Goal: Task Accomplishment & Management: Use online tool/utility

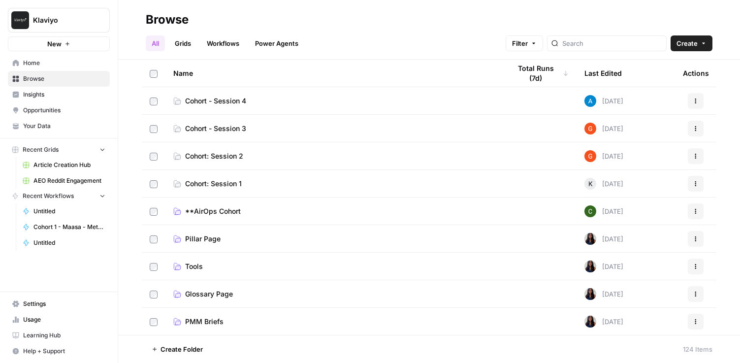
click at [232, 104] on span "Cohort - Session 4" at bounding box center [215, 101] width 61 height 10
click at [207, 127] on span "Cohort - Session 3" at bounding box center [215, 129] width 61 height 10
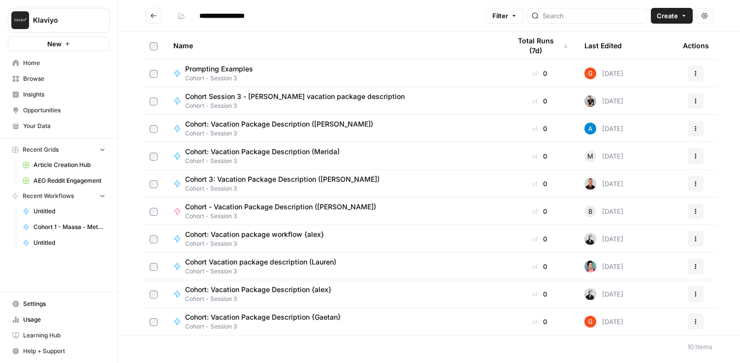
click at [147, 11] on button "Go back" at bounding box center [154, 16] width 16 height 16
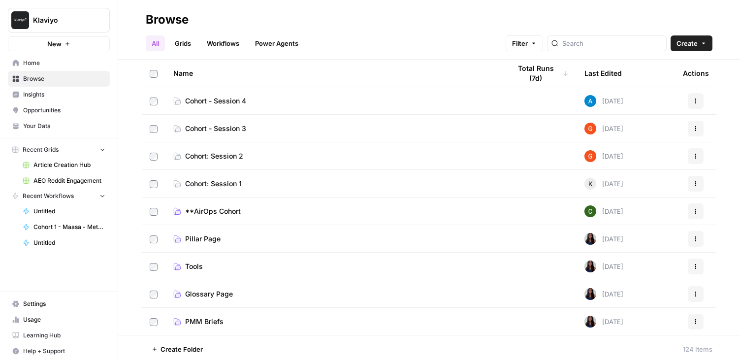
click at [235, 96] on span "Cohort - Session 4" at bounding box center [215, 101] width 61 height 10
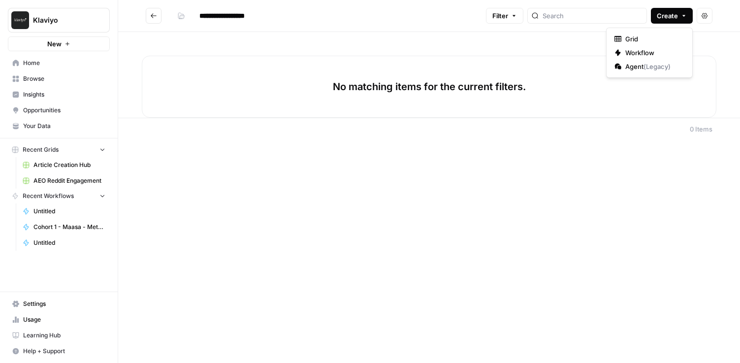
click at [664, 14] on span "Create" at bounding box center [667, 16] width 21 height 10
click at [642, 50] on span "Workflow" at bounding box center [653, 53] width 55 height 10
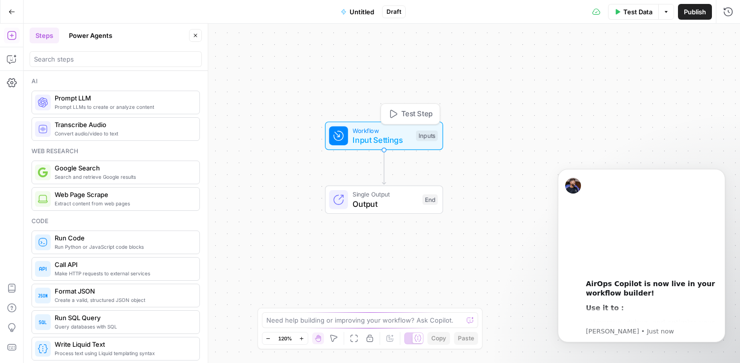
click at [393, 138] on span "Input Settings" at bounding box center [382, 140] width 59 height 12
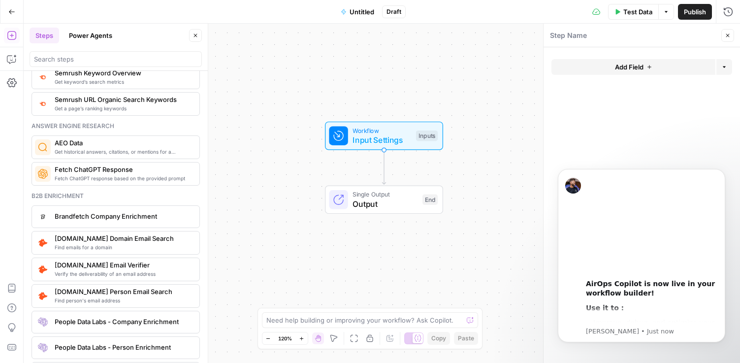
scroll to position [1299, 0]
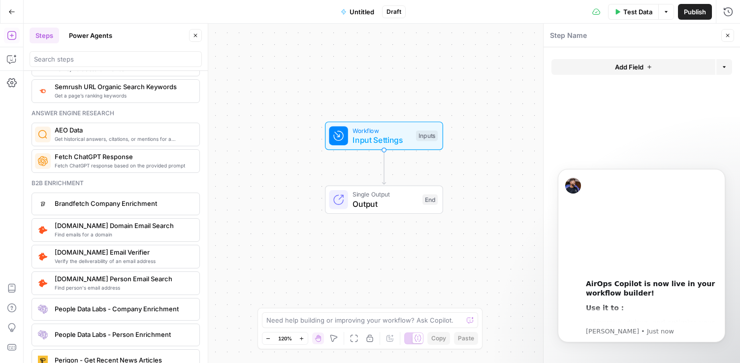
click at [82, 35] on button "Power Agents" at bounding box center [90, 36] width 55 height 16
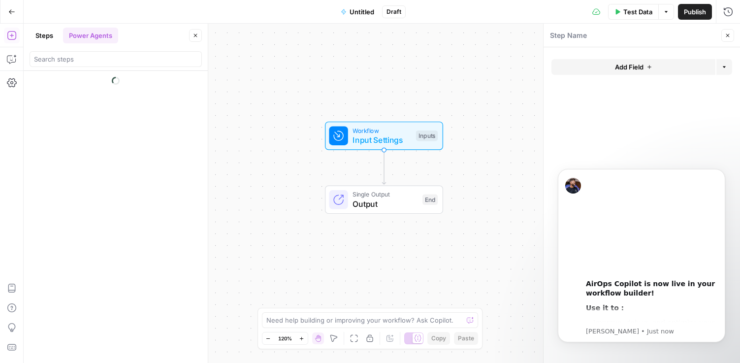
scroll to position [0, 0]
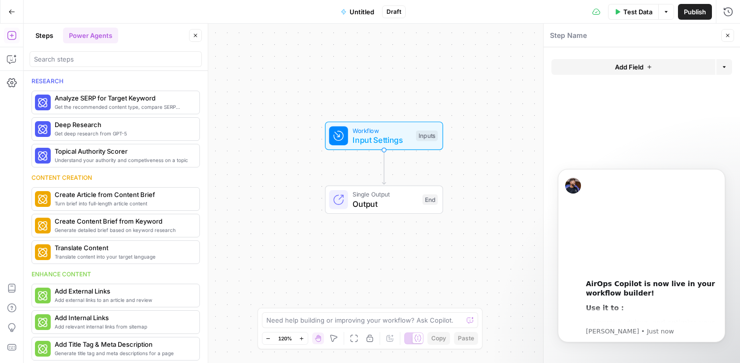
click at [41, 33] on button "Steps" at bounding box center [45, 36] width 30 height 16
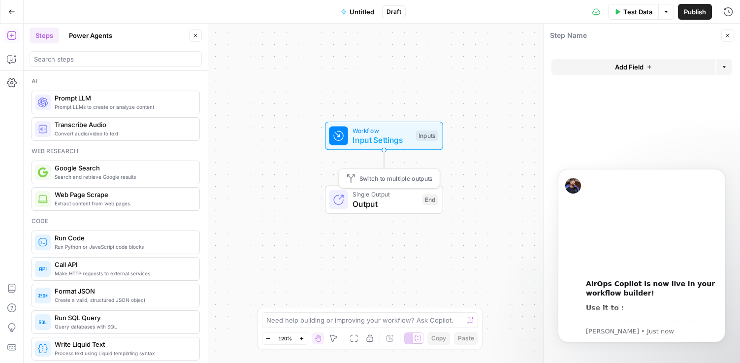
click at [394, 204] on span "Output" at bounding box center [385, 204] width 65 height 12
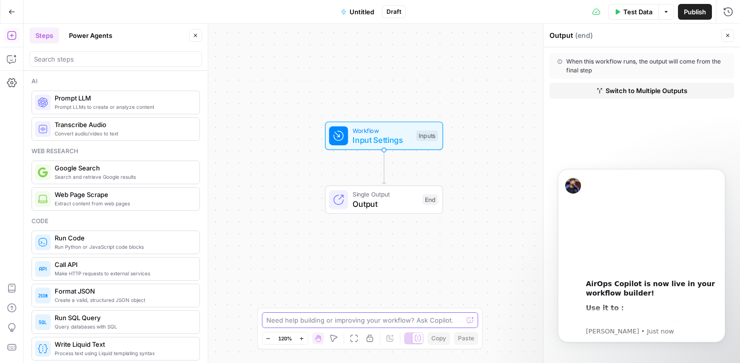
click at [368, 321] on textarea at bounding box center [364, 320] width 197 height 10
type textarea "how do i select gpt 5"
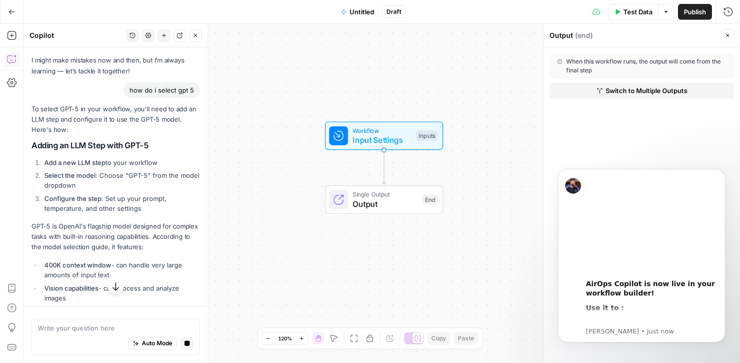
scroll to position [43, 0]
click at [376, 141] on span "Input Settings" at bounding box center [382, 140] width 59 height 12
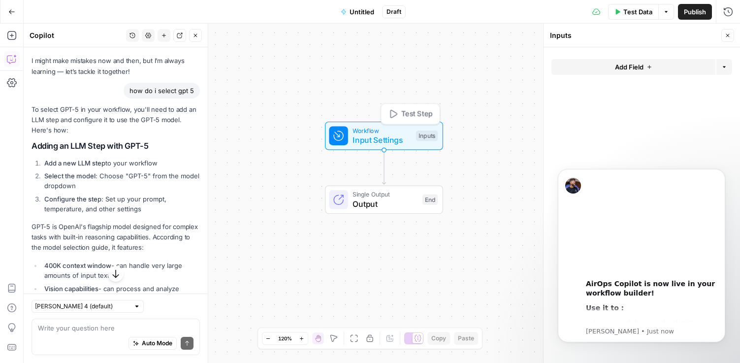
click at [430, 136] on div "Inputs" at bounding box center [427, 136] width 22 height 11
click at [194, 33] on icon "button" at bounding box center [196, 36] width 6 height 6
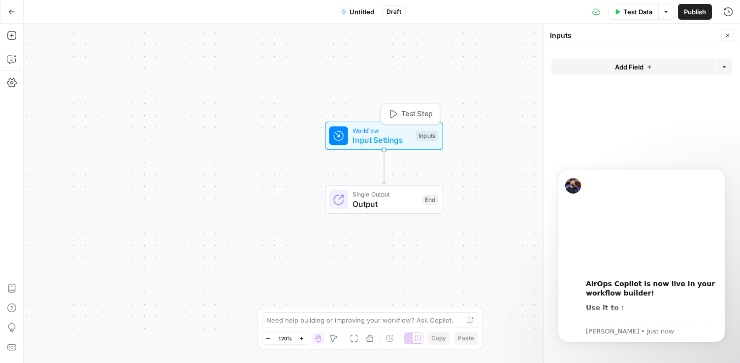
click at [346, 138] on div at bounding box center [338, 136] width 19 height 19
click at [16, 31] on icon "button" at bounding box center [12, 36] width 10 height 10
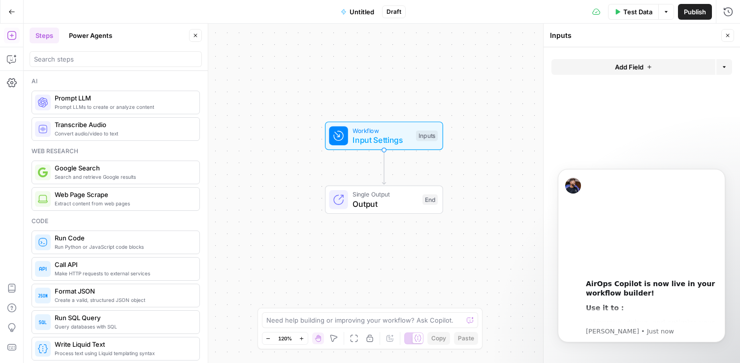
click at [94, 105] on span "Prompt LLMs to create or analyze content" at bounding box center [123, 107] width 137 height 8
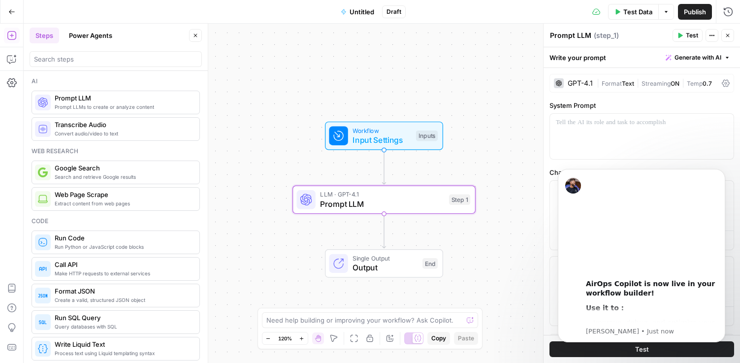
click at [417, 204] on span "Prompt LLM" at bounding box center [382, 204] width 124 height 12
click at [724, 168] on button "Dismiss notification" at bounding box center [722, 172] width 13 height 13
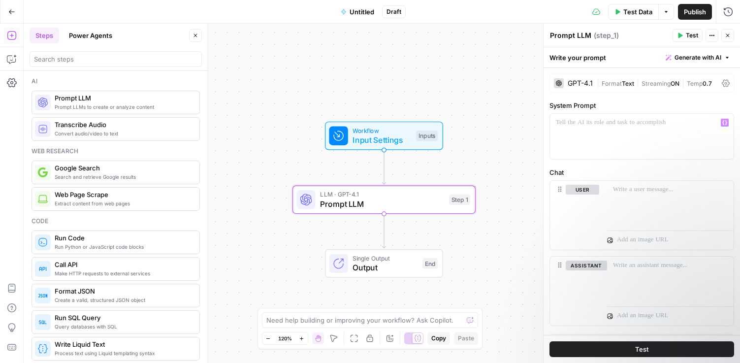
click at [577, 83] on div "GPT-4.1" at bounding box center [580, 83] width 25 height 7
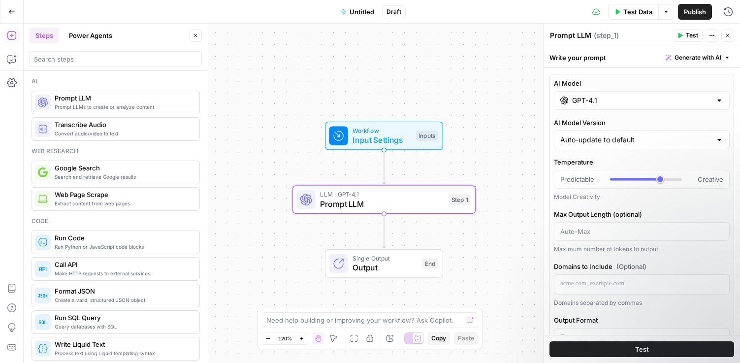
click at [594, 110] on div "AI Model GPT-4.1 AI Model Version Auto-update to default Temperature Predictabl…" at bounding box center [642, 294] width 185 height 440
click at [595, 98] on input "GPT-4.1" at bounding box center [641, 101] width 139 height 10
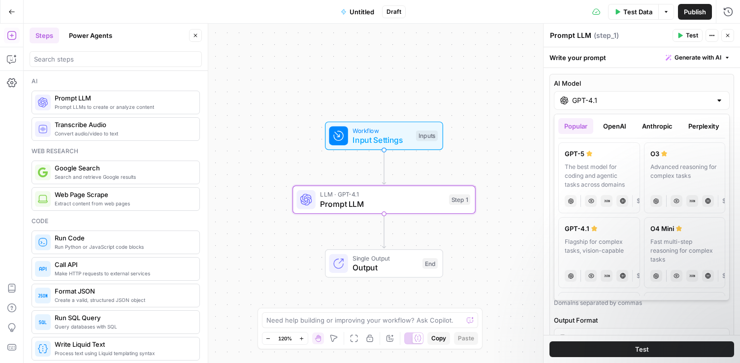
click at [597, 174] on div "The best model for coding and agentic tasks across domains" at bounding box center [599, 176] width 69 height 27
type input "GPT-5"
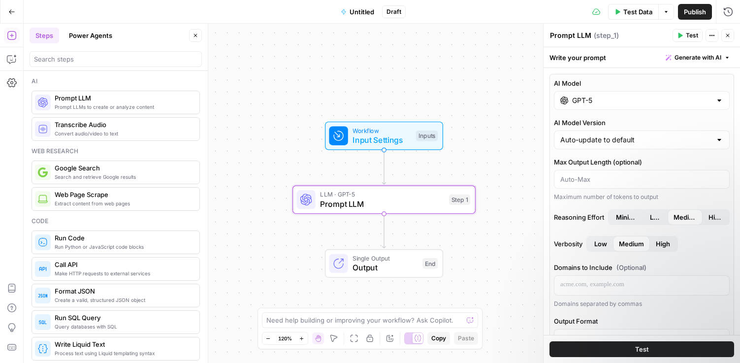
click at [644, 353] on span "Test" at bounding box center [642, 349] width 14 height 10
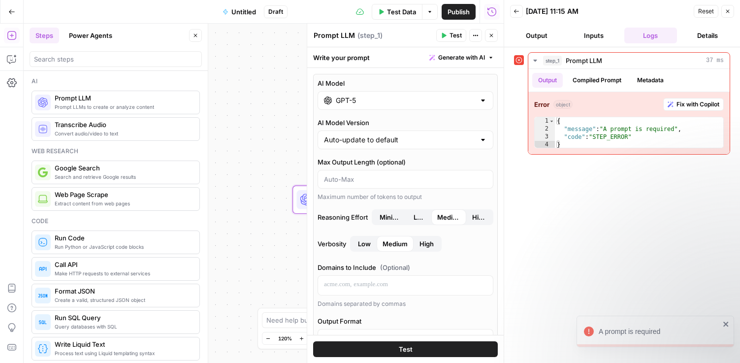
click at [343, 58] on div "Write your prompt Generate with AI" at bounding box center [405, 57] width 197 height 20
click at [594, 31] on button "Inputs" at bounding box center [593, 36] width 53 height 16
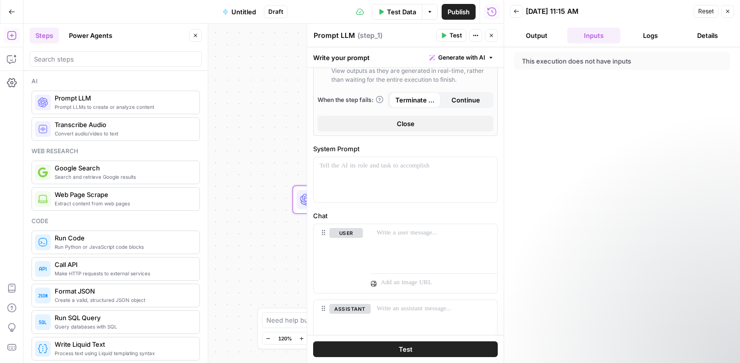
scroll to position [380, 0]
click at [422, 163] on p at bounding box center [406, 165] width 172 height 10
click at [490, 166] on icon "button" at bounding box center [488, 165] width 5 height 5
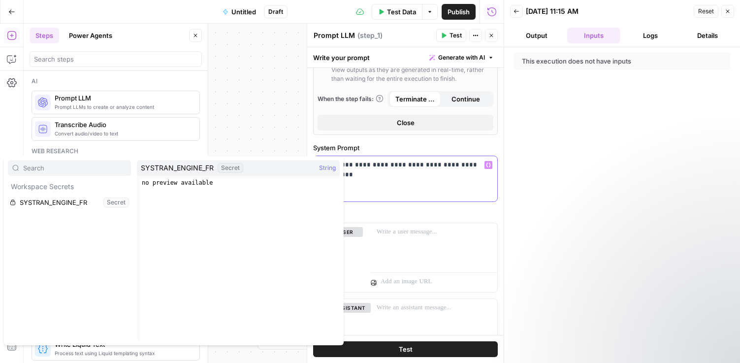
click at [387, 173] on div "**********" at bounding box center [406, 178] width 184 height 45
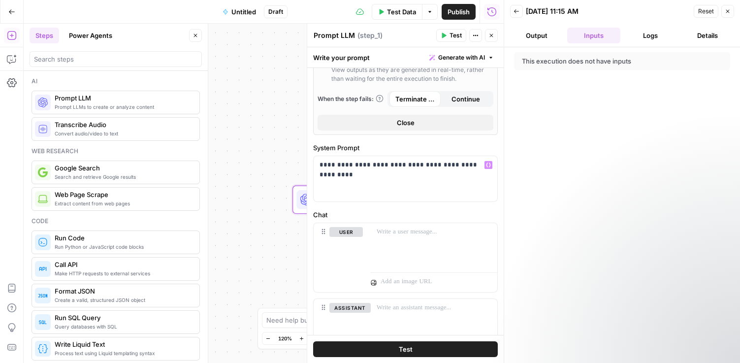
click at [401, 351] on span "Test" at bounding box center [406, 349] width 14 height 10
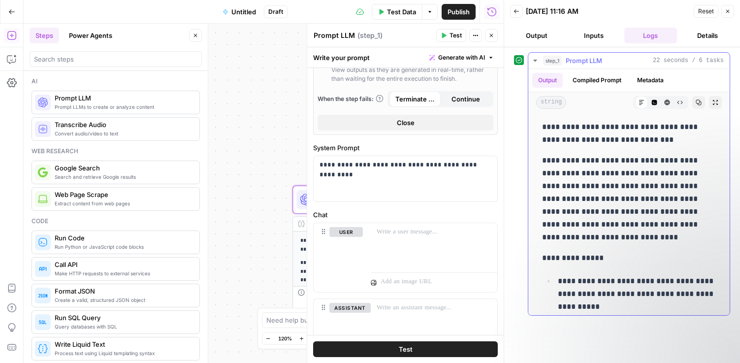
click at [609, 80] on button "Compiled Prompt" at bounding box center [597, 80] width 61 height 15
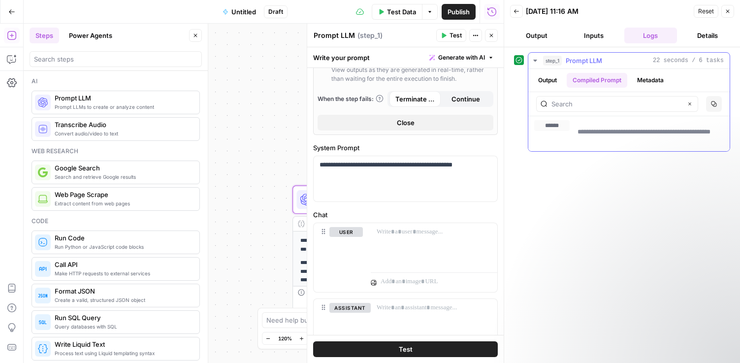
click at [657, 81] on button "Metadata" at bounding box center [650, 80] width 38 height 15
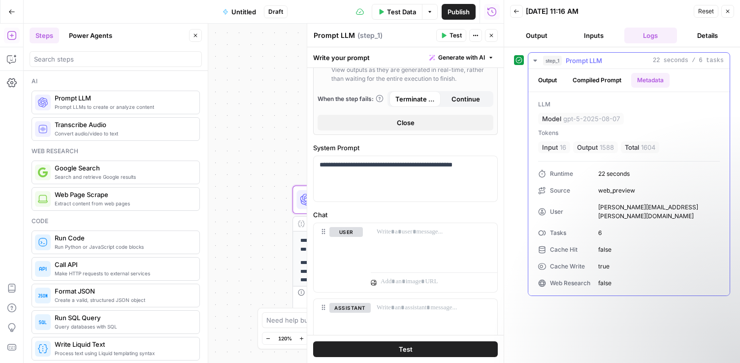
click at [547, 79] on button "Output" at bounding box center [547, 80] width 31 height 15
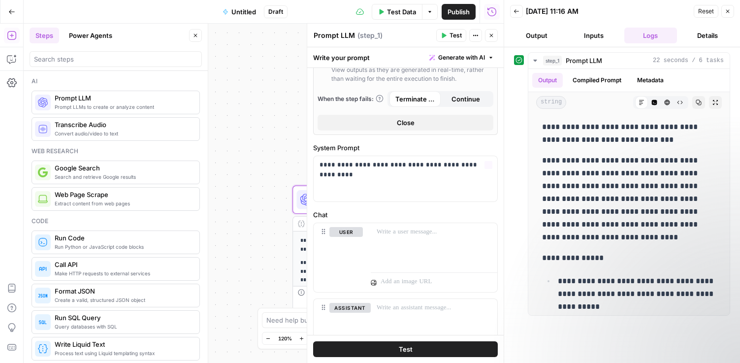
scroll to position [442, 0]
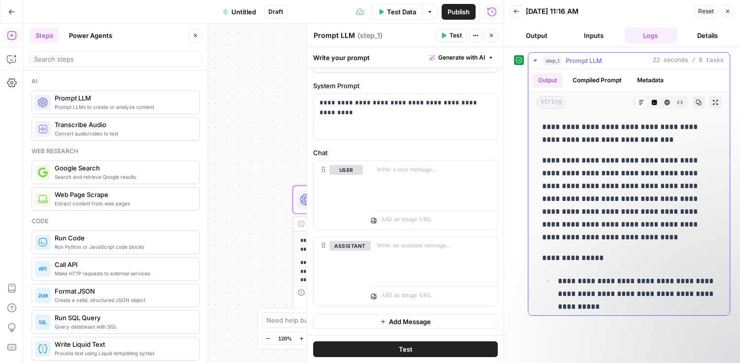
click at [603, 129] on p "**********" at bounding box center [629, 134] width 174 height 26
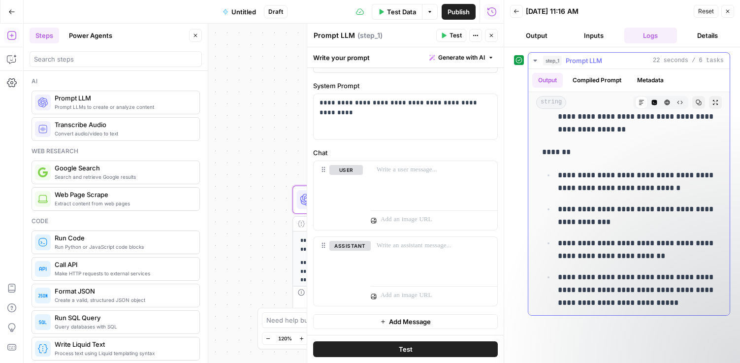
scroll to position [1787, 0]
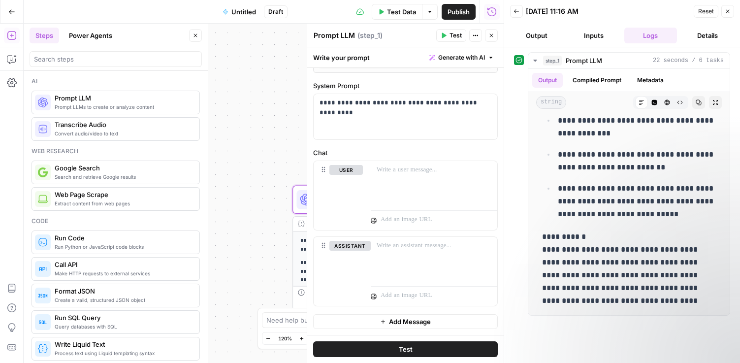
click at [645, 33] on button "Logs" at bounding box center [651, 36] width 53 height 16
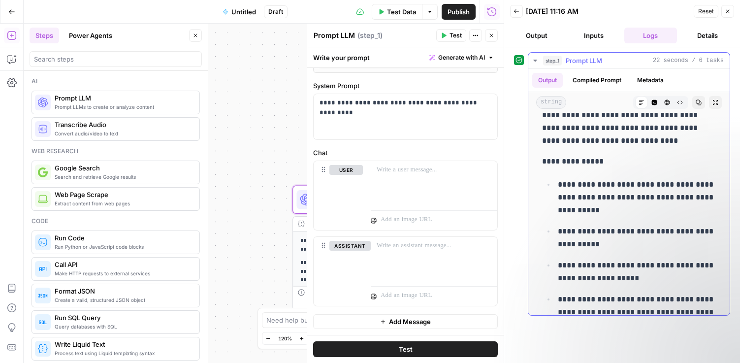
scroll to position [0, 0]
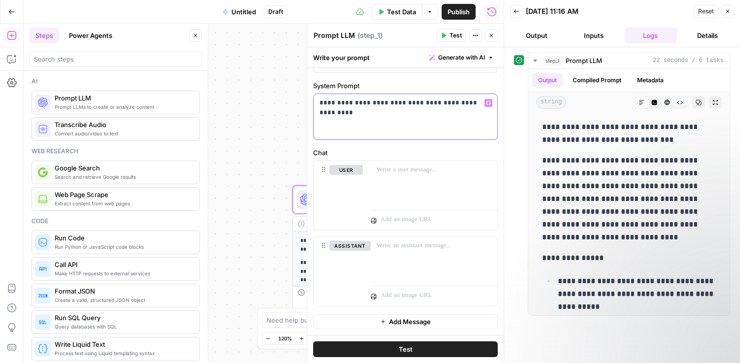
click at [385, 107] on p "**********" at bounding box center [406, 103] width 172 height 10
click at [481, 103] on p "**********" at bounding box center [406, 103] width 172 height 10
click at [449, 102] on p "**********" at bounding box center [406, 108] width 172 height 20
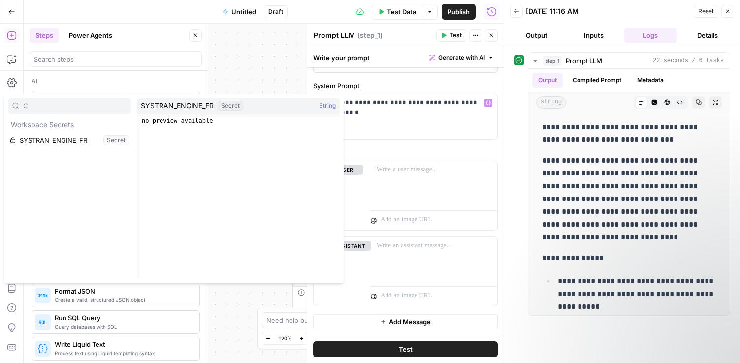
type input "C"
click at [454, 104] on p "**********" at bounding box center [406, 108] width 172 height 20
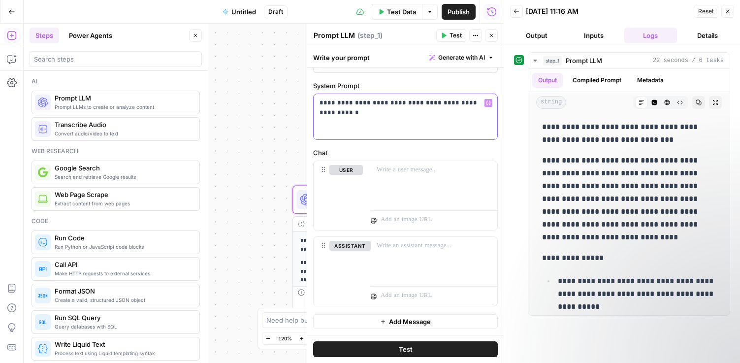
click at [461, 104] on p "**********" at bounding box center [406, 108] width 172 height 20
click at [411, 173] on p at bounding box center [434, 170] width 115 height 10
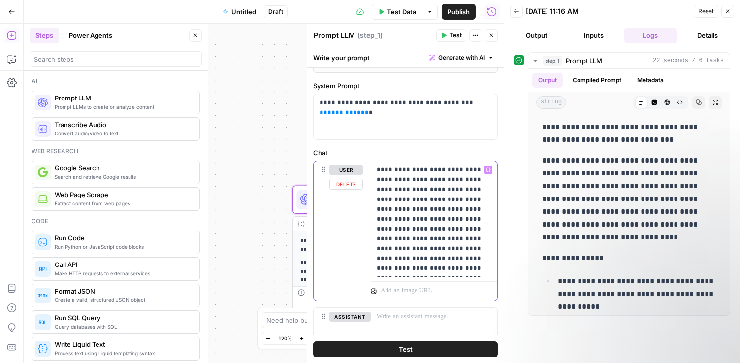
click at [445, 185] on p "**********" at bounding box center [434, 219] width 115 height 108
click at [401, 353] on span "Test" at bounding box center [406, 349] width 14 height 10
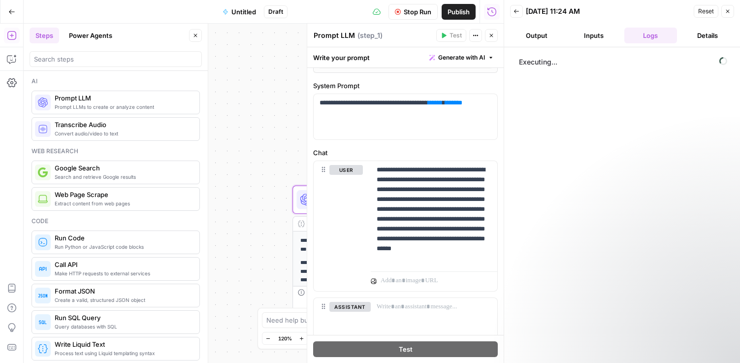
click at [537, 32] on button "Output" at bounding box center [536, 36] width 53 height 16
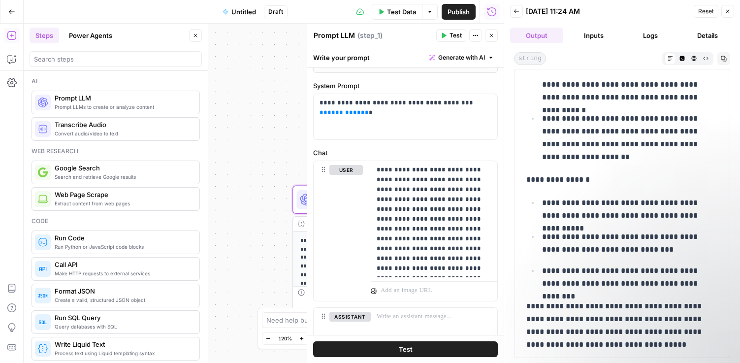
scroll to position [553, 0]
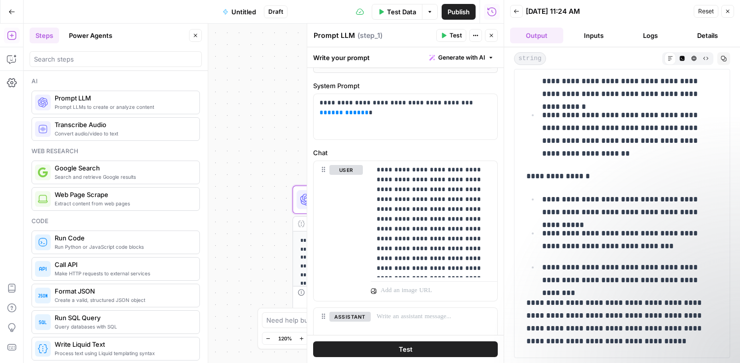
click at [242, 17] on button "Untitled" at bounding box center [239, 12] width 45 height 16
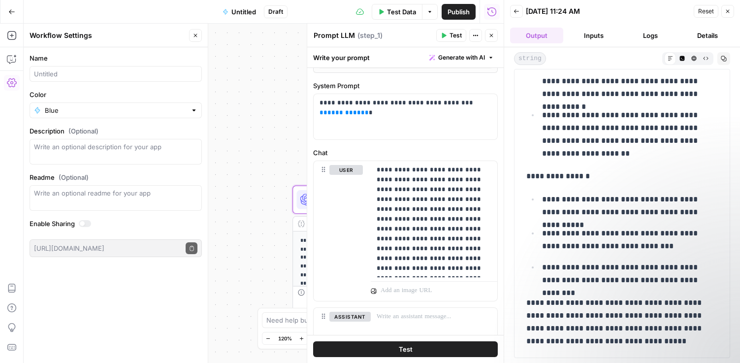
click at [113, 79] on div at bounding box center [116, 74] width 172 height 16
click at [83, 77] on input "KW Travel Package Prompt" at bounding box center [116, 74] width 164 height 10
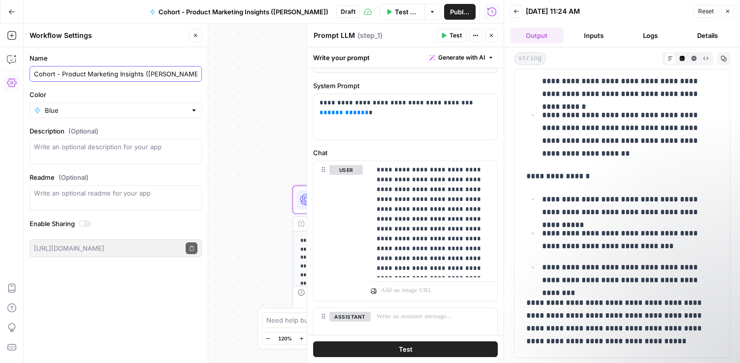
type input "Cohort - Product Marketing Insights ([PERSON_NAME])"
click at [11, 10] on icon "button" at bounding box center [11, 11] width 7 height 7
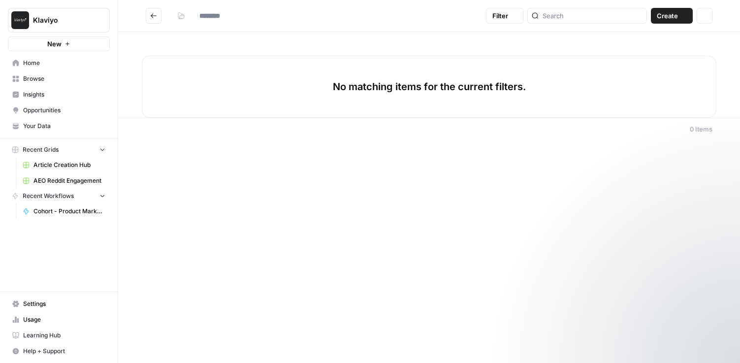
type input "**********"
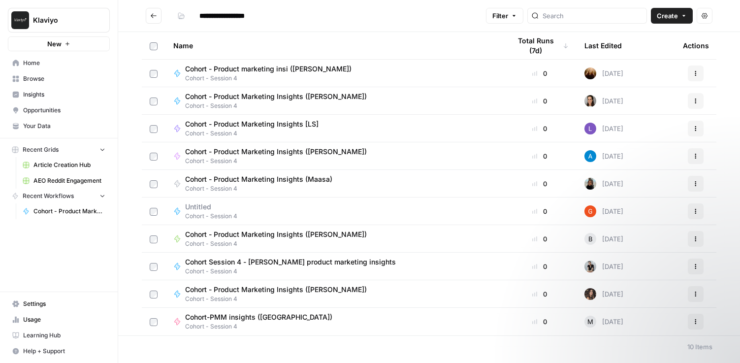
click at [700, 96] on button "Actions" at bounding box center [696, 101] width 16 height 16
click at [254, 183] on span "Cohort - Product Marketing Insights (Maasa)" at bounding box center [258, 179] width 147 height 10
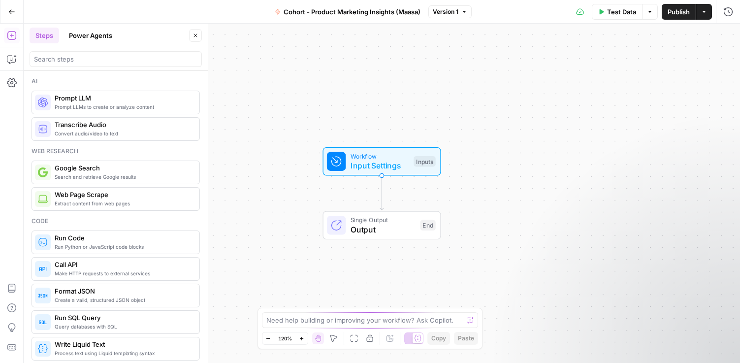
click at [357, 227] on span "Output" at bounding box center [383, 230] width 65 height 12
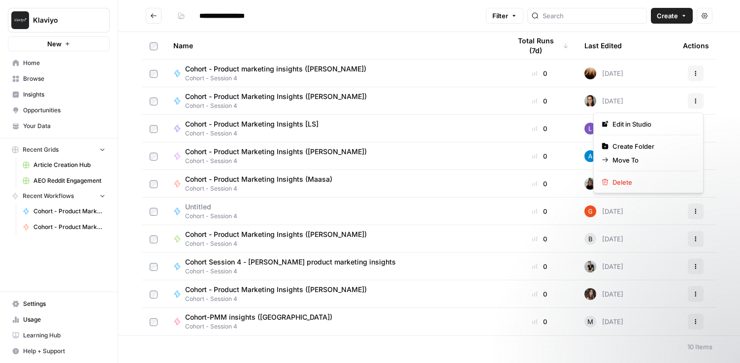
click at [703, 104] on button "Actions" at bounding box center [696, 101] width 16 height 16
click at [641, 122] on span "Edit in Studio" at bounding box center [652, 124] width 79 height 10
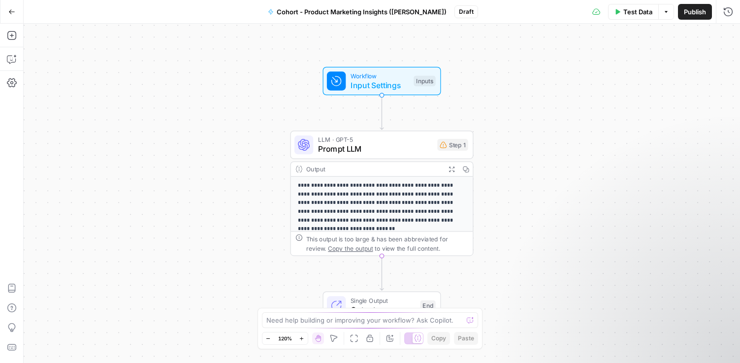
click at [407, 12] on span "Cohort - Product Marketing Insights ([PERSON_NAME])" at bounding box center [362, 12] width 170 height 10
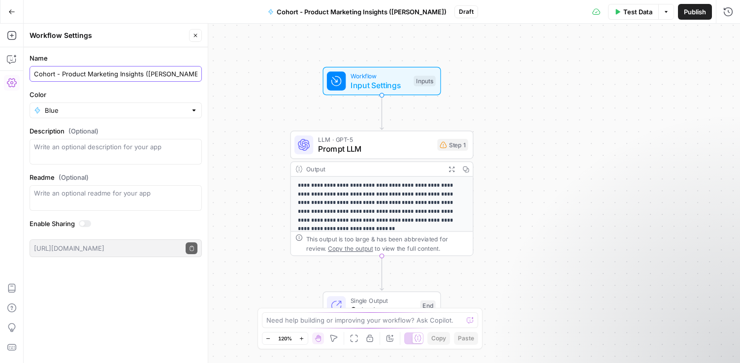
click at [79, 73] on input "Cohort - Product Marketing Insights ([PERSON_NAME])" at bounding box center [116, 74] width 164 height 10
click at [117, 73] on input "Cohort - Travel Marketing Insights ([PERSON_NAME])" at bounding box center [116, 74] width 164 height 10
type input "Cohort - Travel Marketing ([PERSON_NAME])"
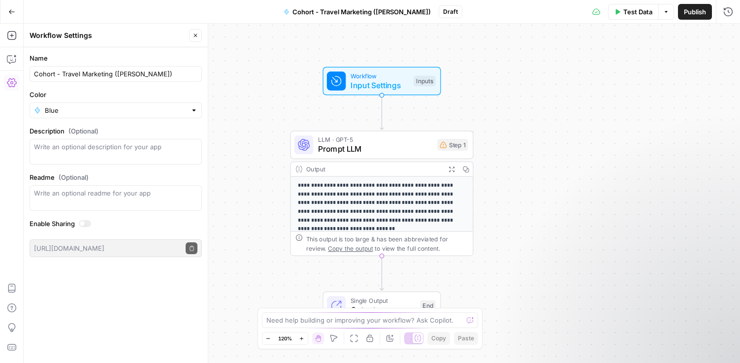
click at [7, 10] on button "Go Back" at bounding box center [12, 12] width 18 height 18
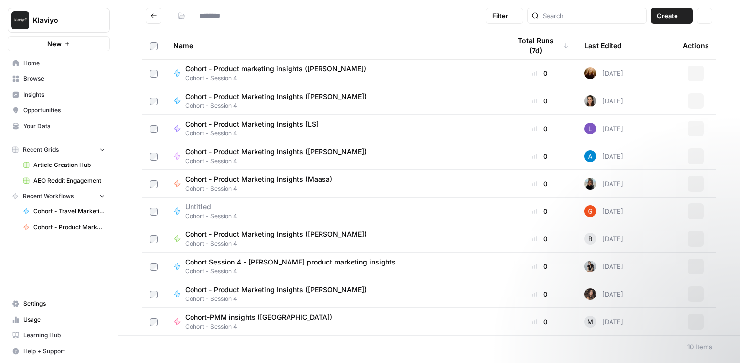
type input "**********"
click at [667, 17] on span "Create" at bounding box center [667, 16] width 21 height 10
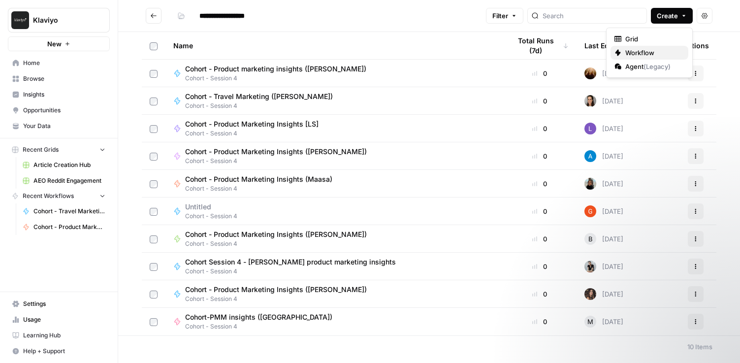
click at [646, 49] on span "Workflow" at bounding box center [653, 53] width 55 height 10
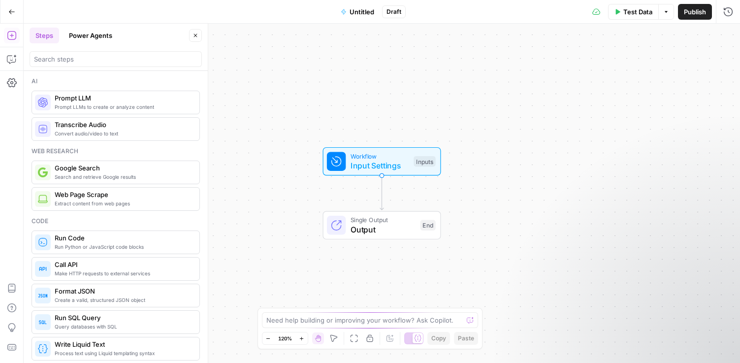
click at [355, 13] on span "Untitled" at bounding box center [362, 12] width 25 height 10
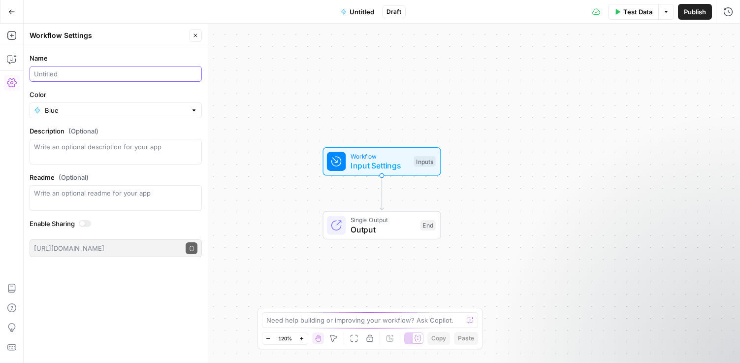
click at [143, 72] on input "Name" at bounding box center [116, 74] width 164 height 10
type input "Cohort - Product Marketing Insights ([PERSON_NAME])"
click at [7, 13] on button "Go Back" at bounding box center [12, 12] width 18 height 18
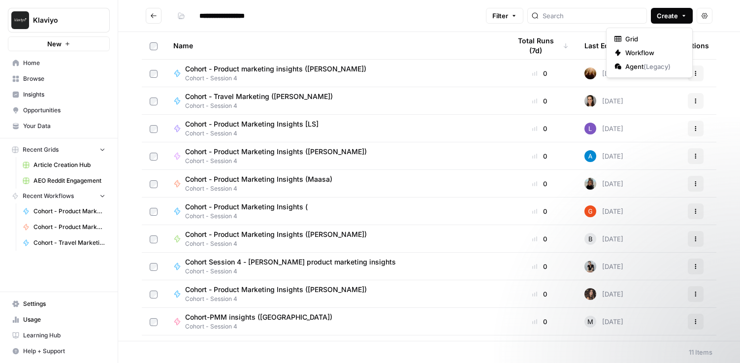
click at [679, 17] on button "Create" at bounding box center [672, 16] width 42 height 16
click at [646, 53] on span "Workflow" at bounding box center [653, 53] width 55 height 10
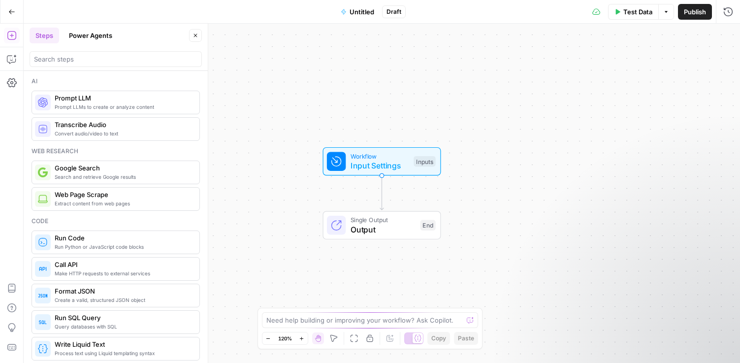
click at [362, 12] on span "Untitled" at bounding box center [362, 12] width 25 height 10
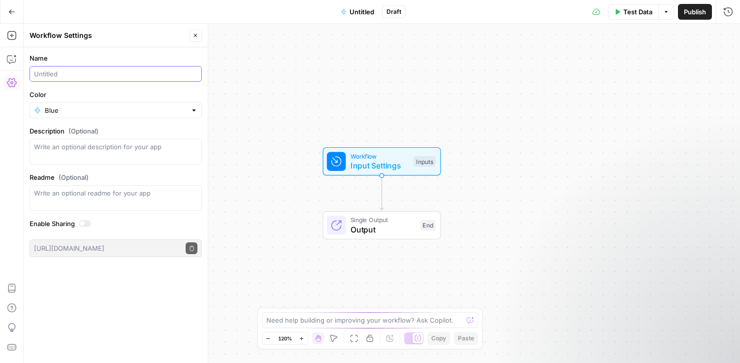
click at [118, 71] on input "Name" at bounding box center [116, 74] width 164 height 10
type input "Cohort - Product Marketing Insights ([PERSON_NAME])"
click at [248, 51] on div "Workflow Input Settings Inputs Single Output Output End" at bounding box center [382, 193] width 717 height 339
click at [7, 33] on icon "button" at bounding box center [11, 35] width 9 height 9
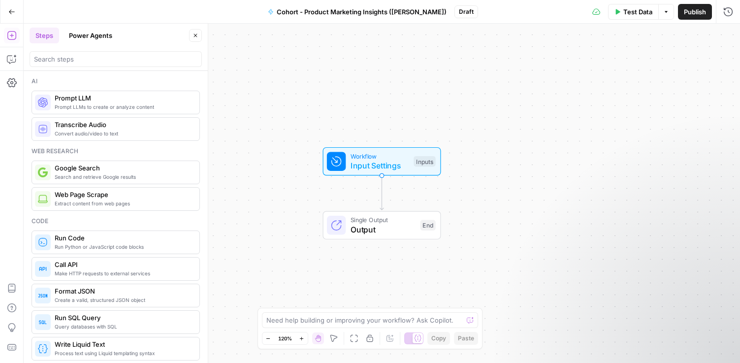
click at [103, 172] on span "Google Search" at bounding box center [123, 168] width 137 height 10
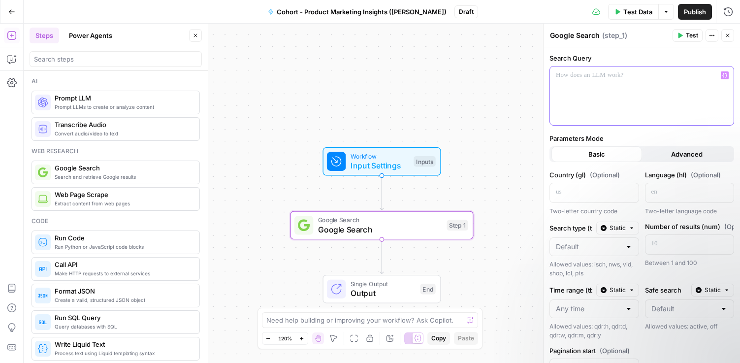
click at [613, 89] on div at bounding box center [642, 95] width 184 height 59
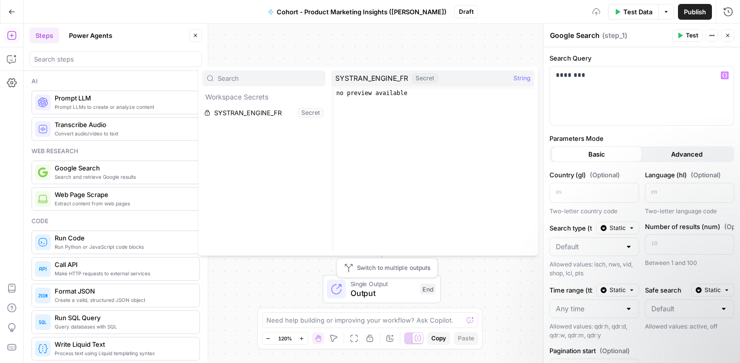
type input "C"
click at [596, 79] on p "********" at bounding box center [642, 75] width 172 height 10
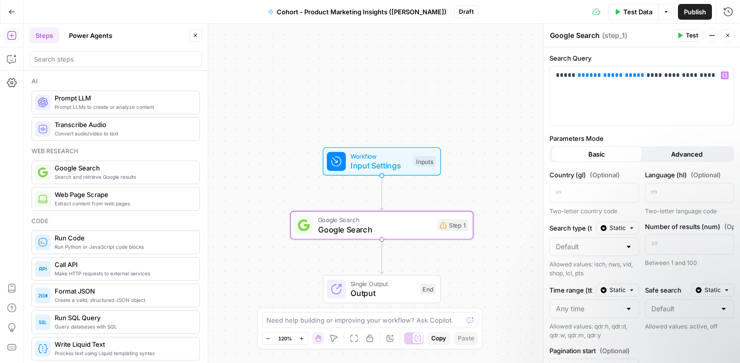
click at [692, 37] on span "Test" at bounding box center [692, 35] width 12 height 9
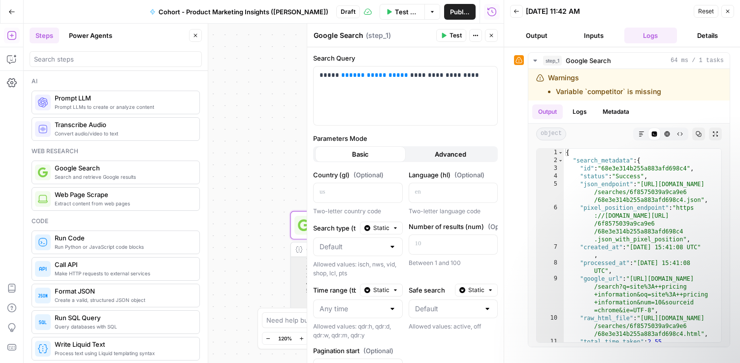
click at [594, 40] on button "Inputs" at bounding box center [593, 36] width 53 height 16
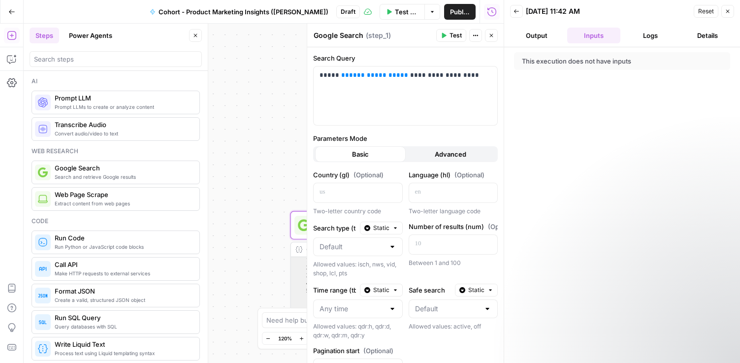
click at [536, 33] on button "Output" at bounding box center [536, 36] width 53 height 16
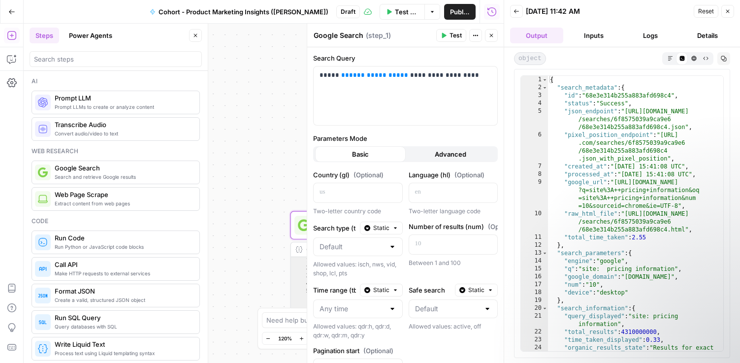
click at [584, 34] on button "Inputs" at bounding box center [593, 36] width 53 height 16
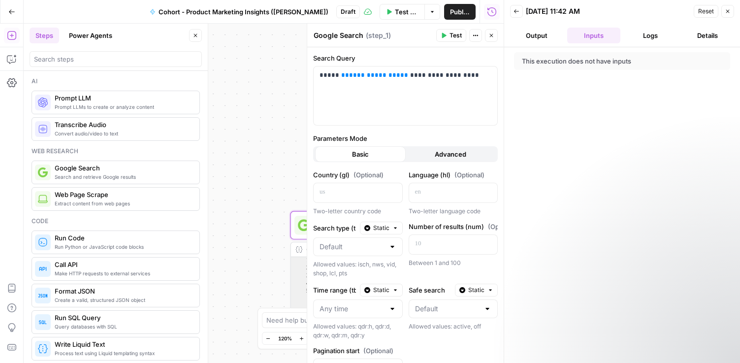
click at [700, 34] on button "Details" at bounding box center [707, 36] width 53 height 16
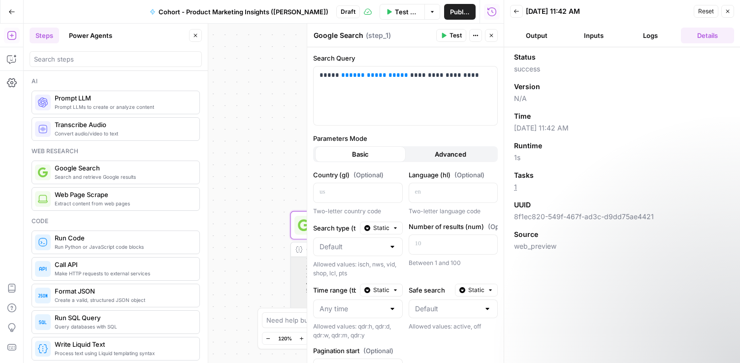
click at [454, 150] on span "Advanced" at bounding box center [451, 154] width 32 height 10
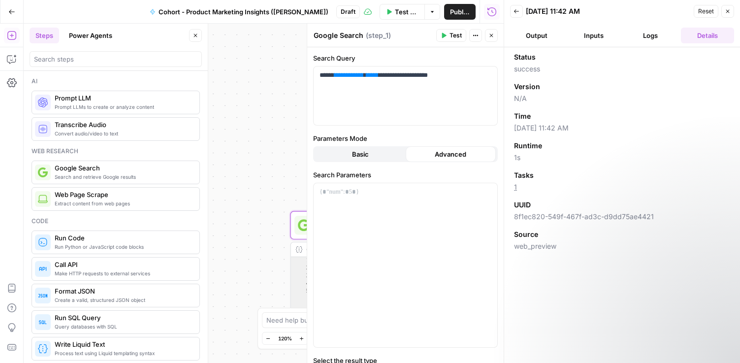
click at [366, 147] on button "Basic" at bounding box center [360, 154] width 91 height 16
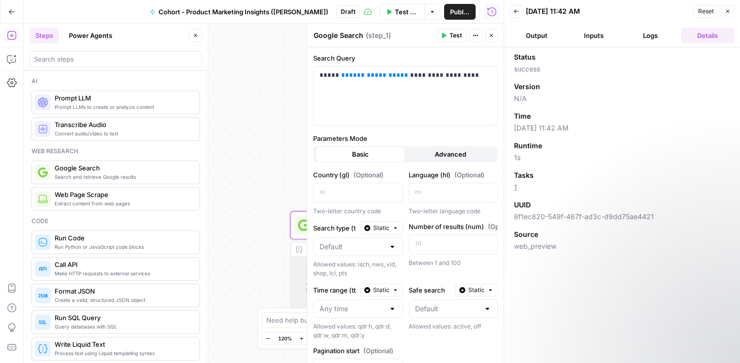
click at [536, 34] on button "Output" at bounding box center [536, 36] width 53 height 16
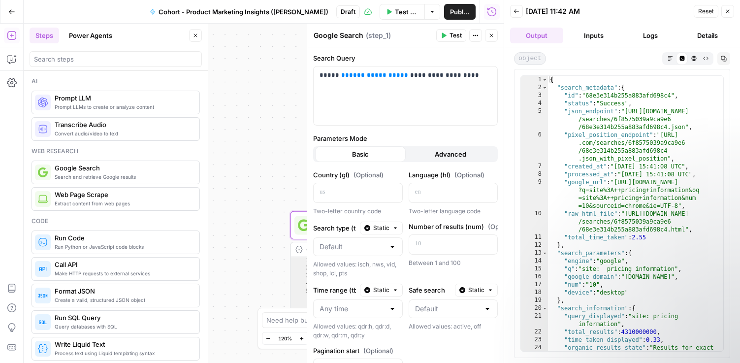
click at [588, 35] on button "Inputs" at bounding box center [593, 36] width 53 height 16
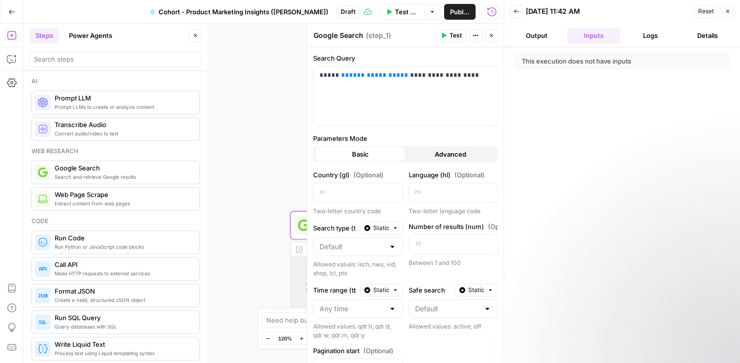
click at [401, 12] on span "Test Data" at bounding box center [407, 12] width 24 height 10
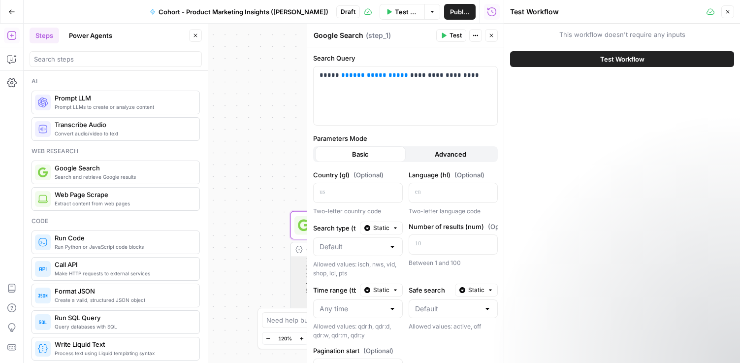
click at [277, 70] on div "Workflow Input Settings Inputs Google Search Google Search Step 1 Output Expand…" at bounding box center [264, 193] width 480 height 339
click at [727, 10] on icon "button" at bounding box center [728, 11] width 3 height 3
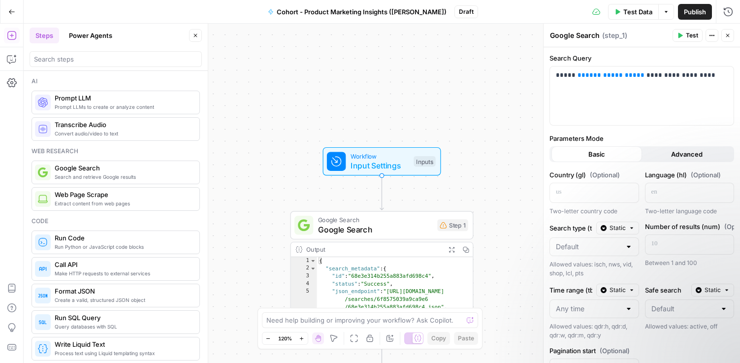
click at [388, 163] on span "Input Settings" at bounding box center [380, 166] width 59 height 12
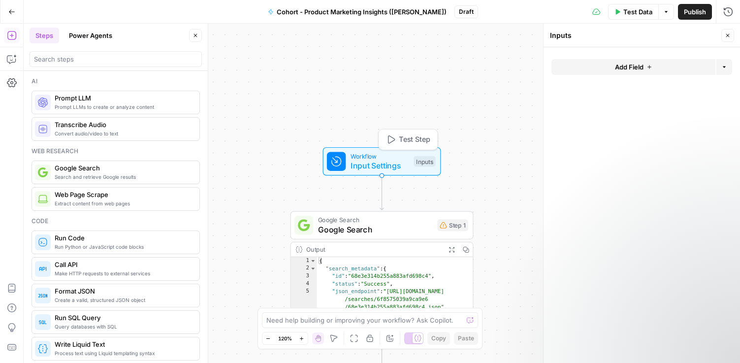
click at [605, 60] on button "Add Field" at bounding box center [634, 67] width 164 height 16
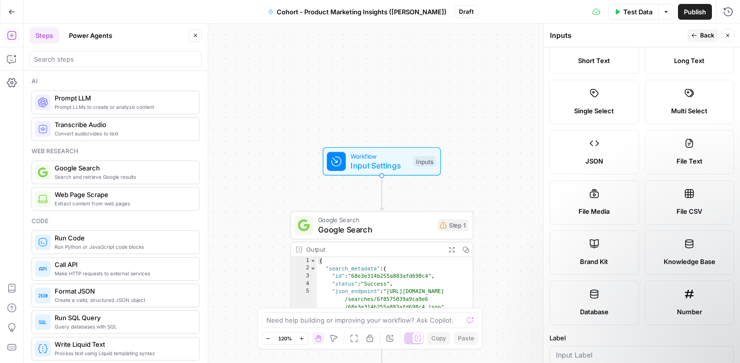
scroll to position [43, 0]
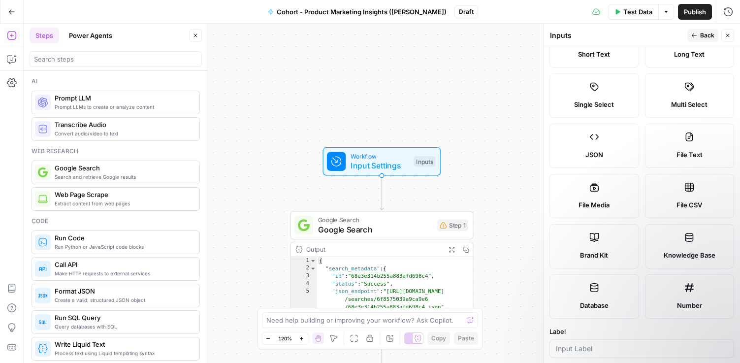
click at [593, 59] on label "Short Text" at bounding box center [595, 45] width 90 height 44
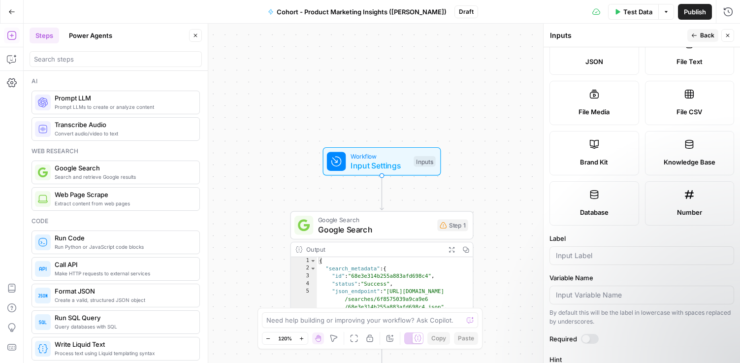
scroll to position [145, 0]
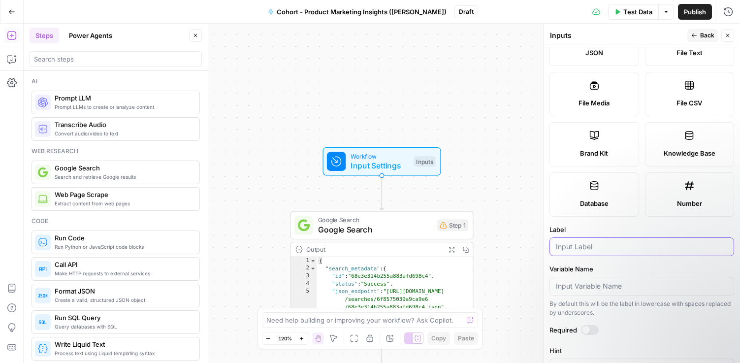
click at [589, 247] on input "Label" at bounding box center [642, 247] width 172 height 10
type input "c"
type input "Competitor URL"
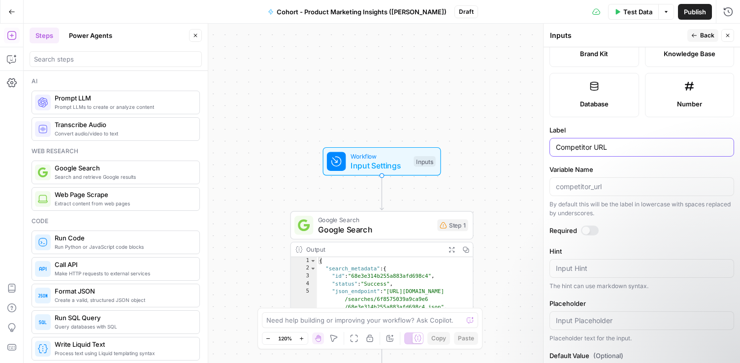
scroll to position [243, 0]
click at [695, 29] on button "Back" at bounding box center [703, 35] width 31 height 13
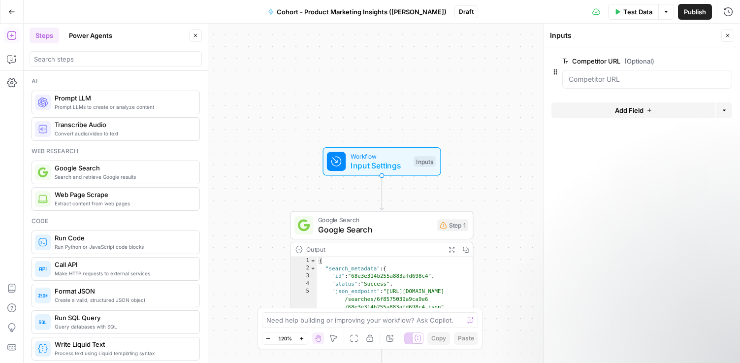
click at [628, 84] on div at bounding box center [648, 79] width 170 height 19
click at [626, 81] on URL "Competitor URL (Optional)" at bounding box center [647, 79] width 157 height 10
click at [631, 12] on span "Test Data" at bounding box center [638, 12] width 29 height 10
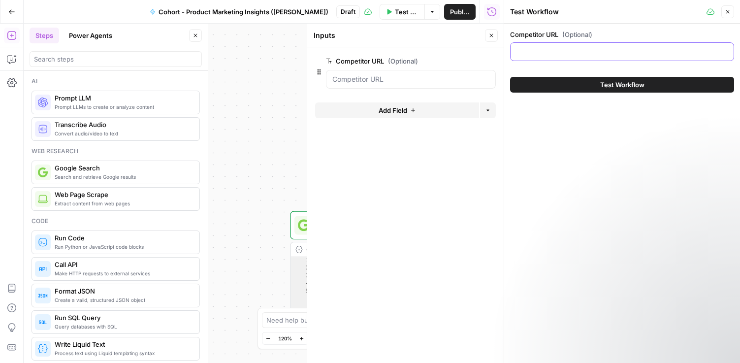
click at [568, 52] on input "Competitor URL (Optional)" at bounding box center [622, 52] width 211 height 10
type input "[URL][DOMAIN_NAME]"
click at [635, 81] on span "Test Workflow" at bounding box center [622, 85] width 44 height 10
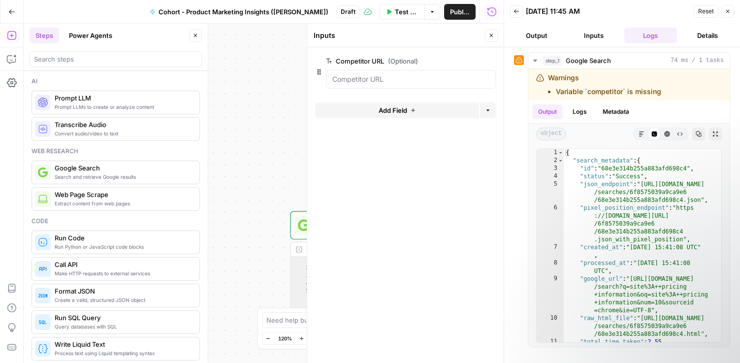
click at [273, 150] on div "Workflow Input Settings Inputs Google Search Google Search Step 1 Output Expand…" at bounding box center [264, 193] width 480 height 339
click at [727, 13] on icon "button" at bounding box center [728, 11] width 6 height 6
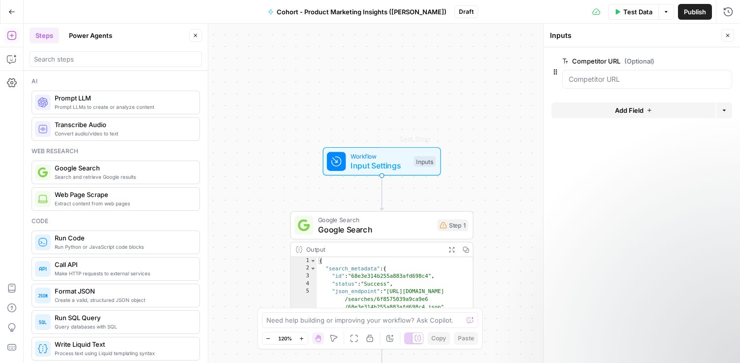
click at [358, 229] on span "Google Search" at bounding box center [375, 230] width 115 height 12
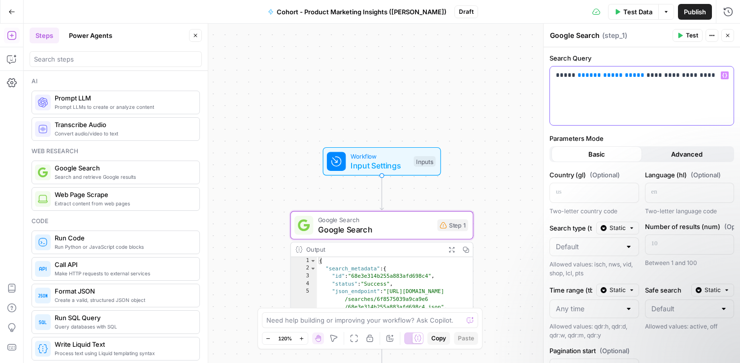
drag, startPoint x: 624, startPoint y: 76, endPoint x: 570, endPoint y: 76, distance: 53.2
click at [570, 76] on p "**********" at bounding box center [642, 75] width 172 height 10
click at [726, 78] on button "Variables Menu" at bounding box center [725, 75] width 8 height 8
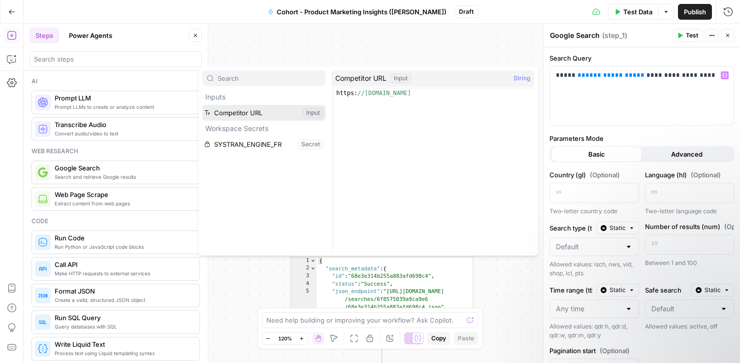
click at [313, 115] on button "Select variable Competitor URL" at bounding box center [263, 113] width 123 height 16
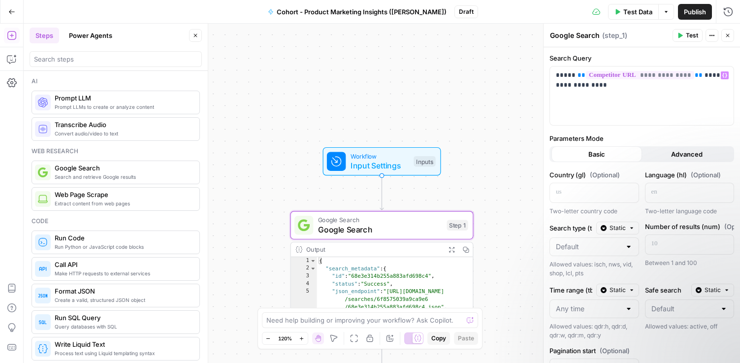
click at [632, 15] on span "Test Data" at bounding box center [638, 12] width 29 height 10
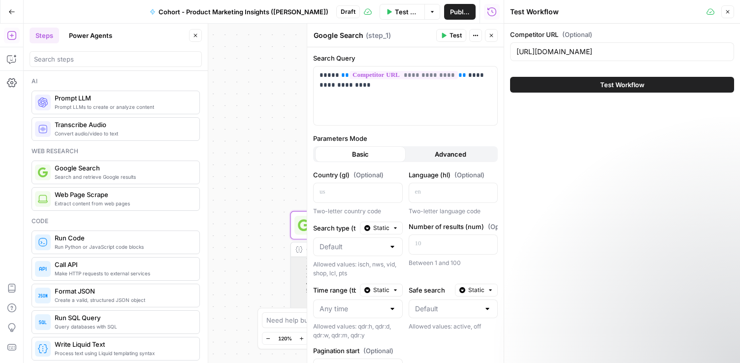
click at [618, 85] on span "Test Workflow" at bounding box center [622, 85] width 44 height 10
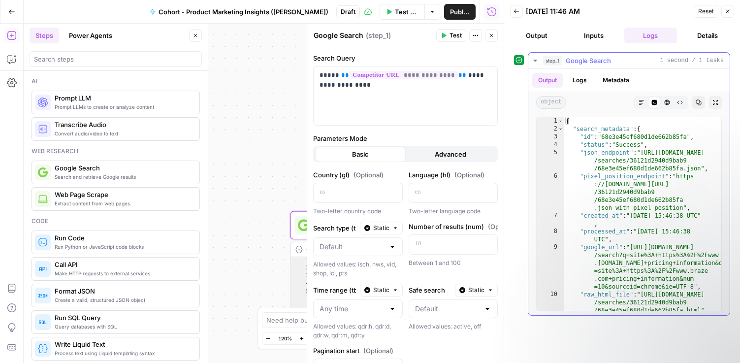
click at [581, 80] on button "Logs" at bounding box center [580, 80] width 26 height 15
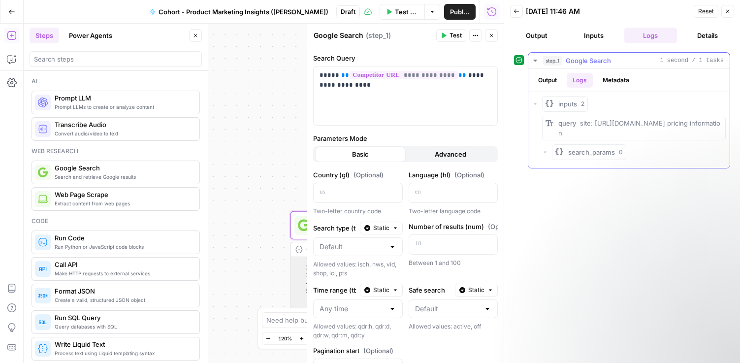
click at [551, 77] on button "Output" at bounding box center [547, 80] width 31 height 15
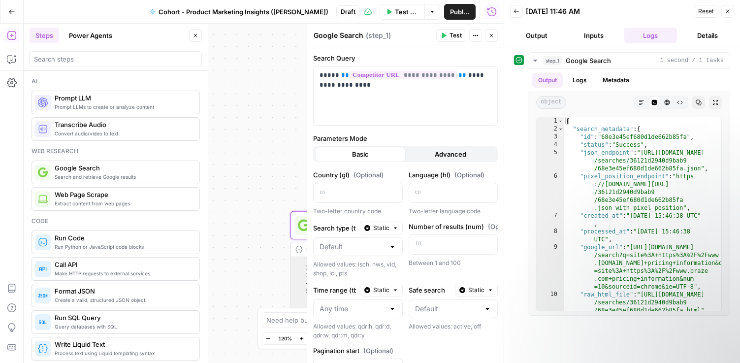
click at [244, 253] on div "Workflow Input Settings Inputs Google Search Google Search Step 1 Output Expand…" at bounding box center [264, 193] width 480 height 339
click at [300, 232] on div at bounding box center [304, 225] width 19 height 19
click at [688, 177] on div "{ "search_metadata" : { "id" : "68e3e45ef680d1de662b85fa" , "status" : "Success…" at bounding box center [643, 221] width 158 height 209
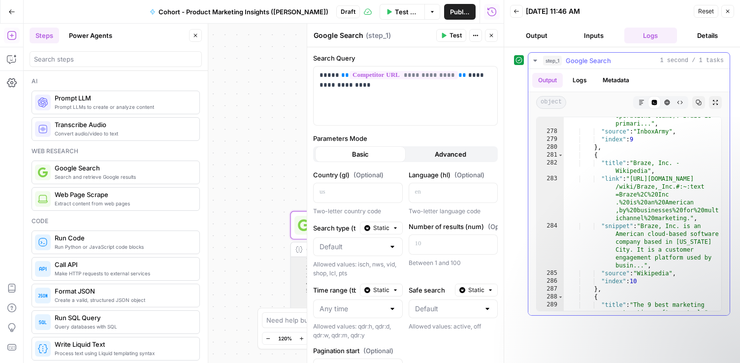
scroll to position [5665, 0]
click at [647, 188] on div ""snippet" : "[DATE] — Unlike Braze, HubSpot includes tools for sales and custom…" at bounding box center [643, 207] width 158 height 257
type textarea "**********"
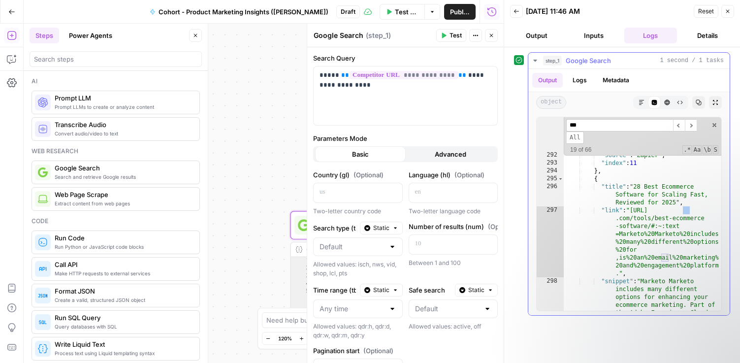
scroll to position [1747, 0]
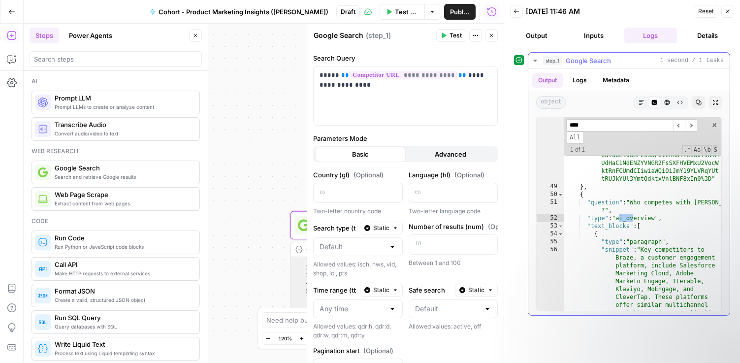
type input "****"
type textarea "**********"
click at [672, 264] on div ""serpapi_link" : "[URL][DOMAIN_NAME] /search.json?device =desktop&engine =googl…" at bounding box center [643, 205] width 158 height 580
click at [715, 125] on span at bounding box center [714, 125] width 7 height 7
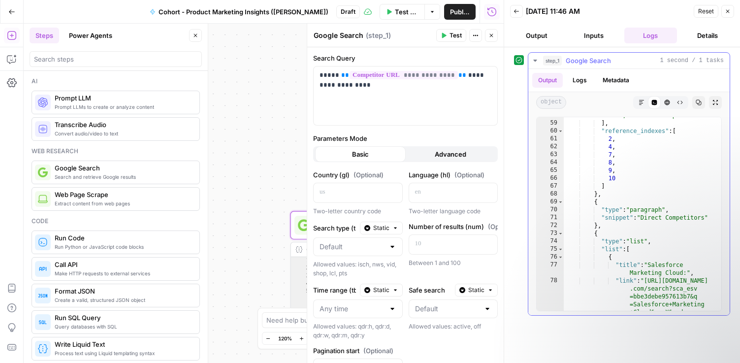
scroll to position [2037, 0]
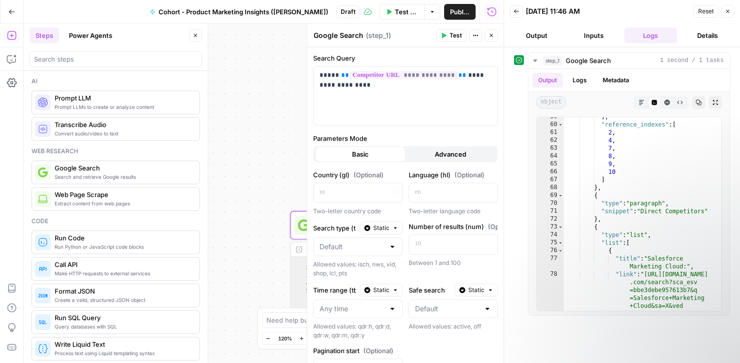
click at [354, 157] on span "Basic" at bounding box center [360, 154] width 17 height 10
click at [301, 228] on icon at bounding box center [304, 225] width 12 height 12
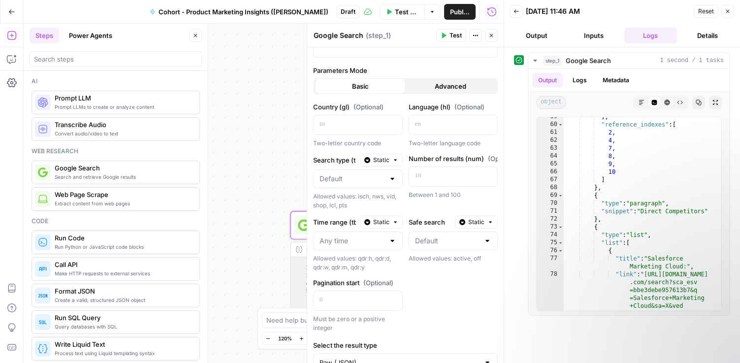
scroll to position [59, 0]
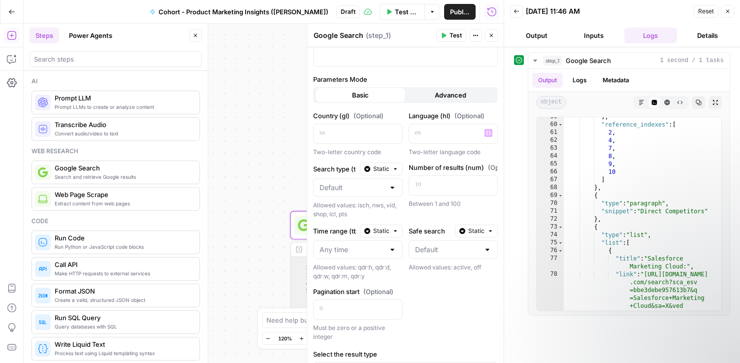
click at [452, 91] on span "Advanced" at bounding box center [451, 95] width 32 height 10
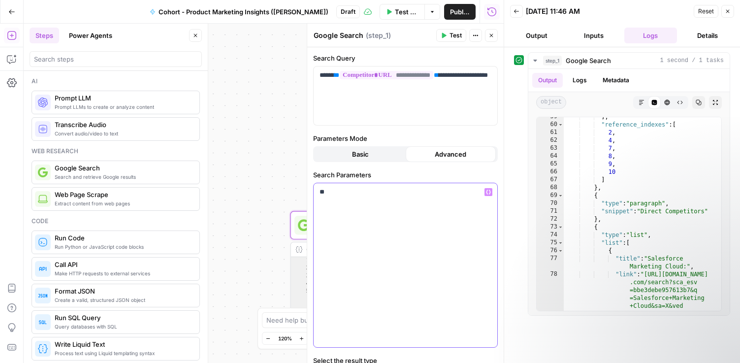
click at [391, 227] on div "**" at bounding box center [406, 265] width 184 height 164
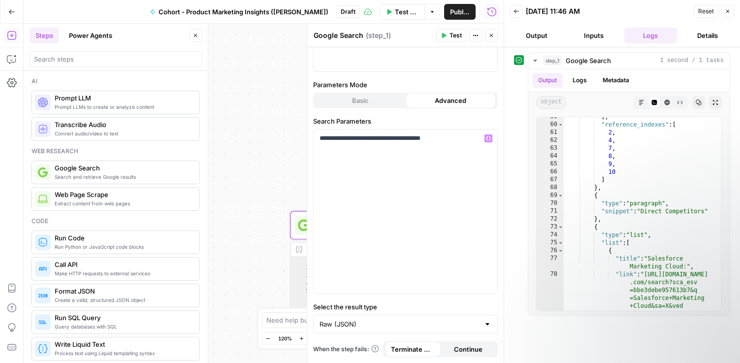
click at [395, 16] on span "Test Data" at bounding box center [407, 12] width 24 height 10
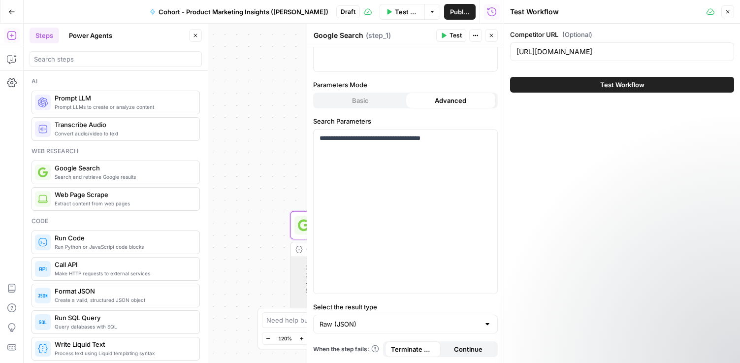
click at [550, 85] on button "Test Workflow" at bounding box center [622, 85] width 224 height 16
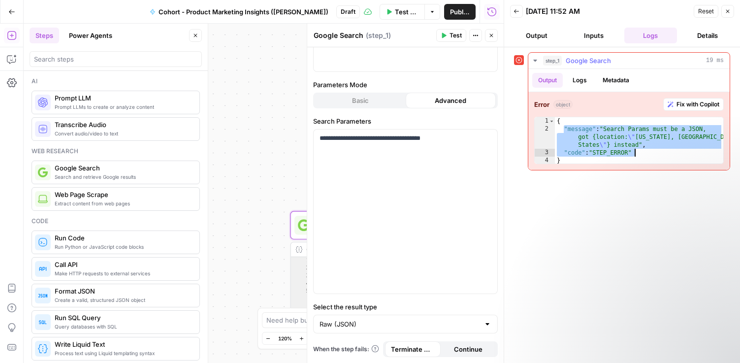
drag, startPoint x: 563, startPoint y: 126, endPoint x: 674, endPoint y: 152, distance: 113.4
click at [674, 152] on div "{ "message" : "Search Params must be a JSON, got {location: \" [US_STATE], [GEO…" at bounding box center [639, 148] width 168 height 63
type textarea "**********"
click at [414, 137] on p "**********" at bounding box center [406, 138] width 172 height 10
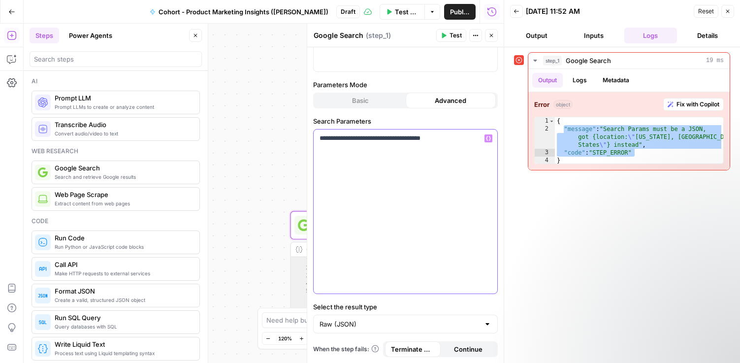
click at [414, 137] on p "**********" at bounding box center [406, 138] width 172 height 10
click at [408, 9] on span "Test Data" at bounding box center [407, 12] width 24 height 10
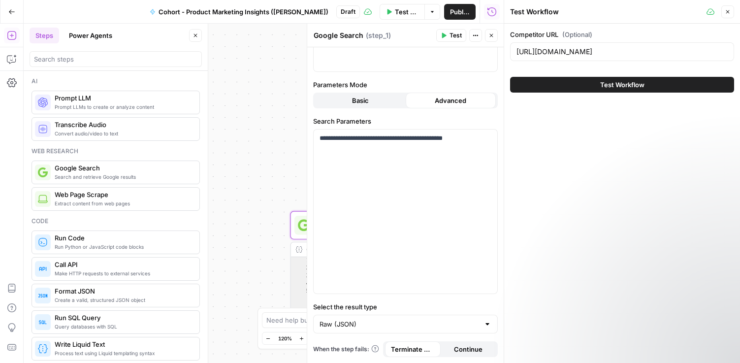
click at [644, 87] on span "Test Workflow" at bounding box center [622, 85] width 44 height 10
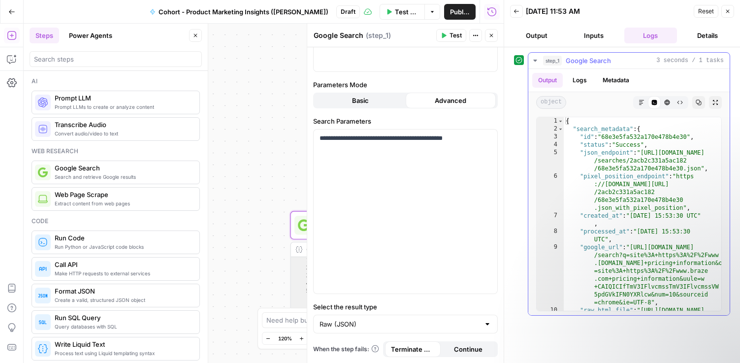
type textarea "**********"
click at [652, 165] on div "{ "search_metadata" : { "id" : "68e3e5fa532a170e478b4e30" , "status" : "Success…" at bounding box center [643, 229] width 158 height 225
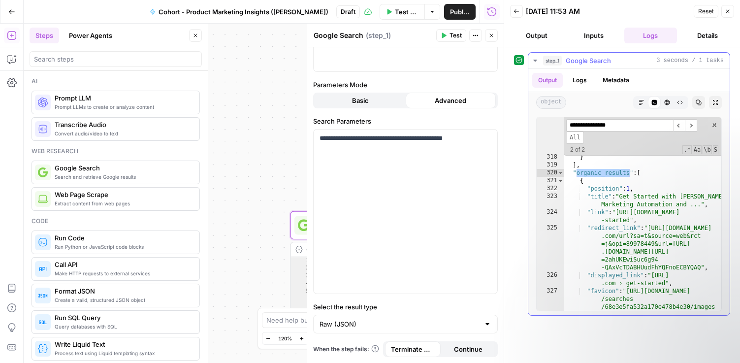
scroll to position [7461, 0]
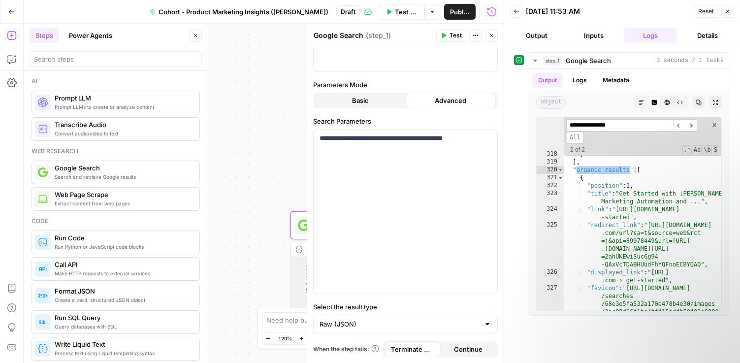
type input "**********"
click at [249, 215] on div "Workflow Input Settings Inputs Google Search Google Search Step 1 Output Expand…" at bounding box center [264, 193] width 480 height 339
click at [724, 9] on button "Close" at bounding box center [728, 11] width 13 height 13
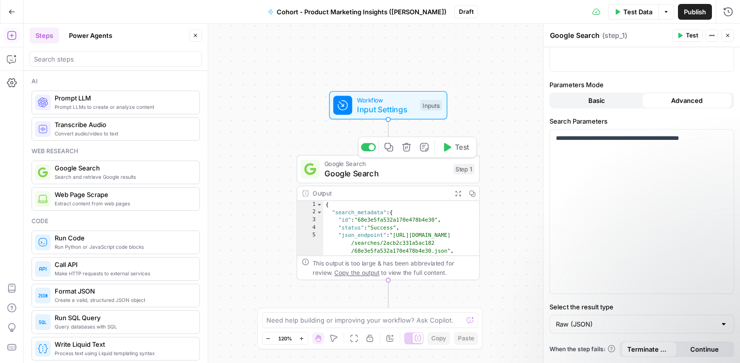
click at [383, 172] on span "Google Search" at bounding box center [387, 173] width 124 height 12
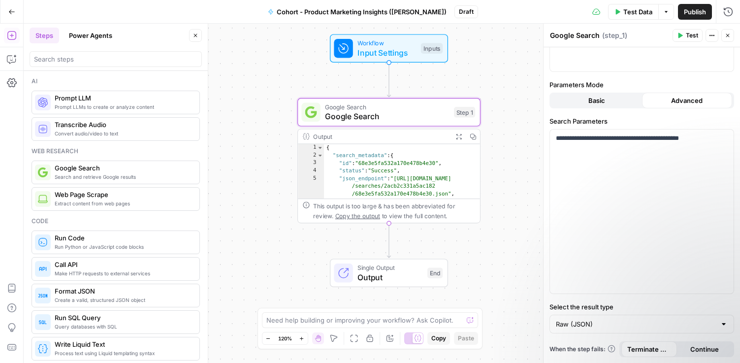
click at [97, 200] on span "Extract content from web pages" at bounding box center [123, 203] width 137 height 8
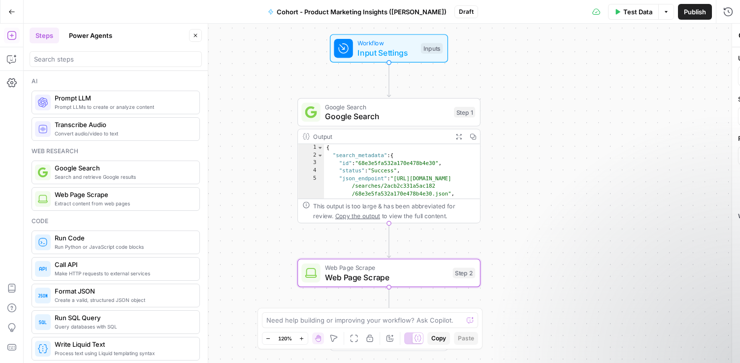
type textarea "Web Page Scrape"
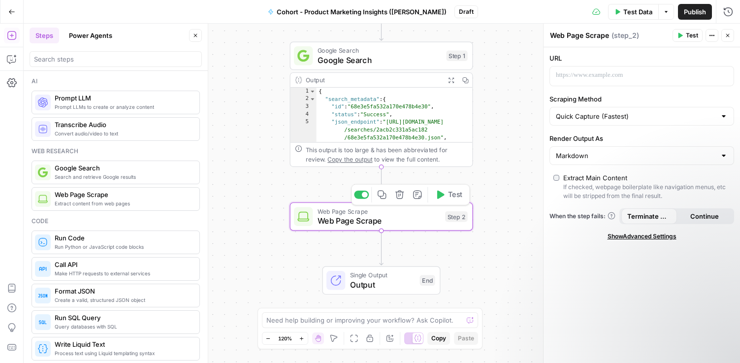
click at [411, 220] on span "Web Page Scrape" at bounding box center [379, 221] width 123 height 12
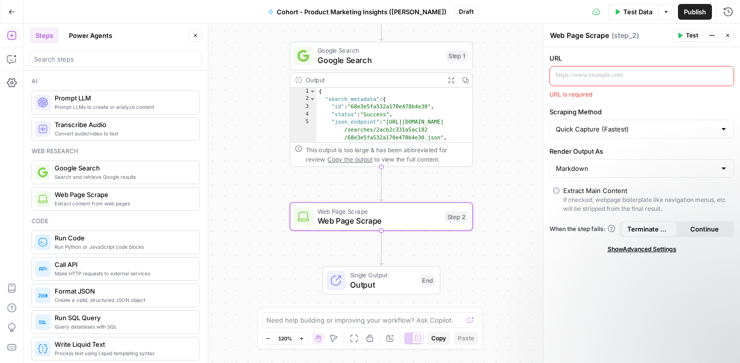
click at [636, 39] on span "( step_2 )" at bounding box center [626, 36] width 28 height 10
click at [665, 250] on span "Show Advanced Settings" at bounding box center [642, 249] width 69 height 9
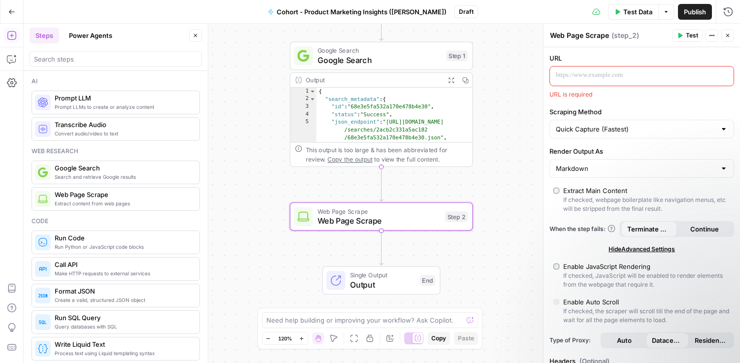
scroll to position [18, 0]
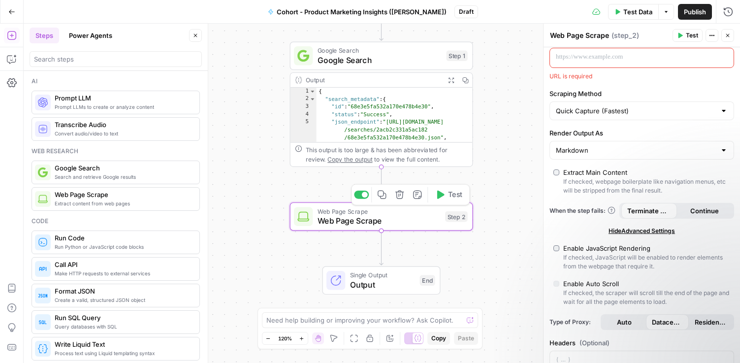
click at [455, 221] on div "Step 2" at bounding box center [456, 216] width 23 height 11
click at [420, 198] on icon "button" at bounding box center [417, 195] width 8 height 8
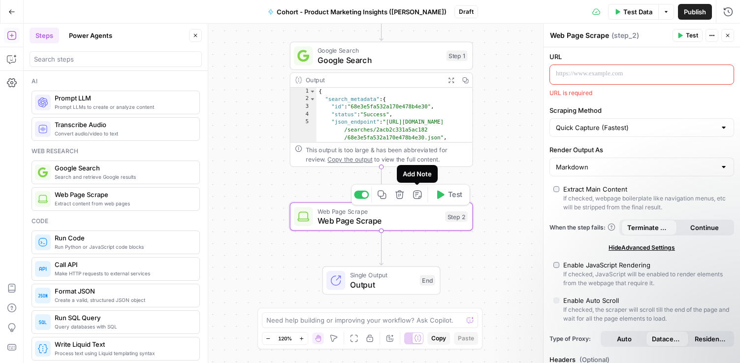
scroll to position [0, 0]
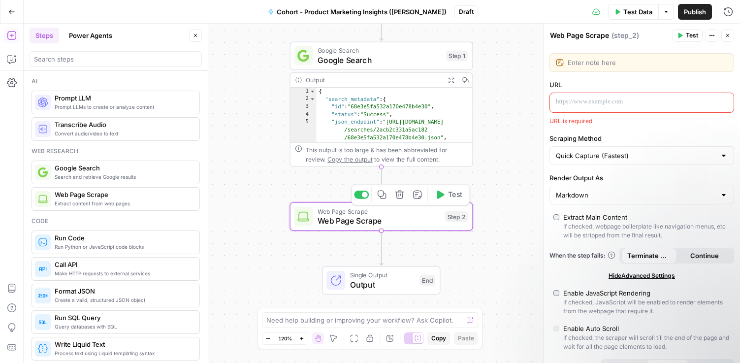
click at [420, 198] on icon "button" at bounding box center [417, 195] width 8 height 8
click at [455, 217] on div "Step 2" at bounding box center [456, 216] width 23 height 11
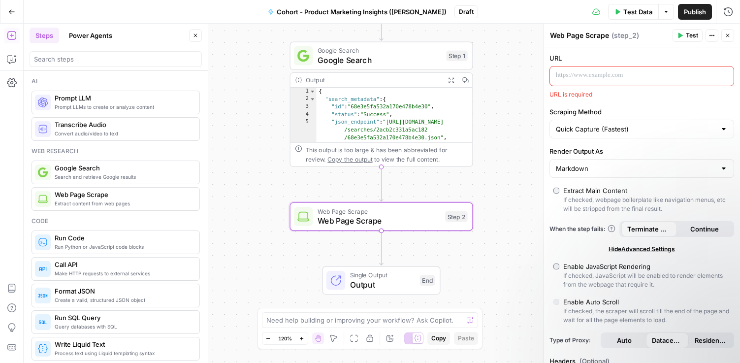
click at [727, 36] on icon "button" at bounding box center [728, 35] width 3 height 3
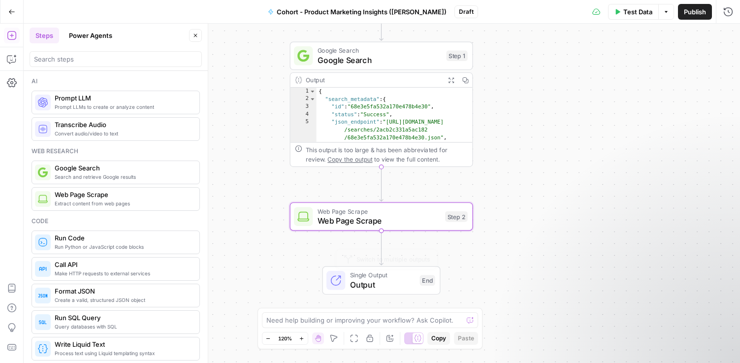
click at [394, 221] on span "Web Page Scrape" at bounding box center [379, 221] width 123 height 12
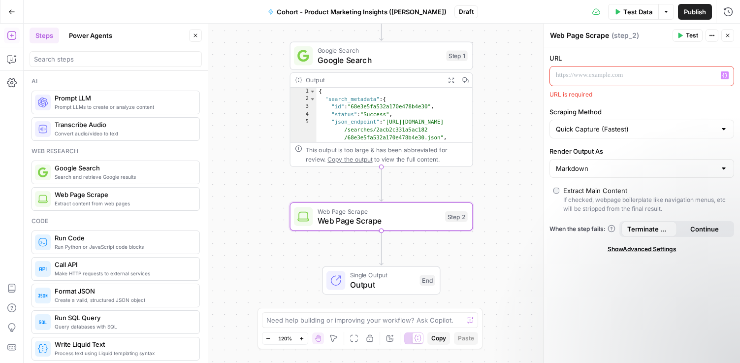
click at [727, 76] on icon "button" at bounding box center [725, 75] width 5 height 4
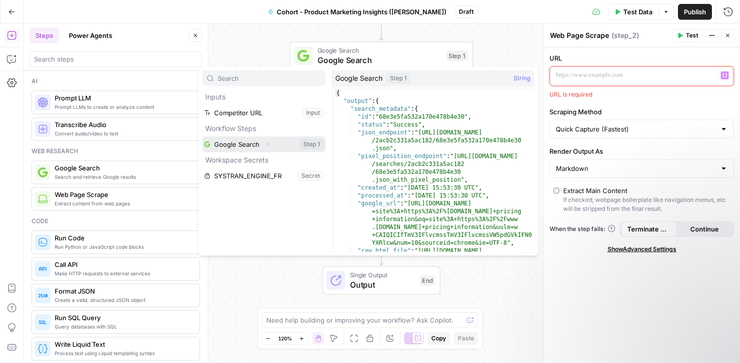
click at [253, 148] on button "Select variable Google Search" at bounding box center [263, 144] width 123 height 16
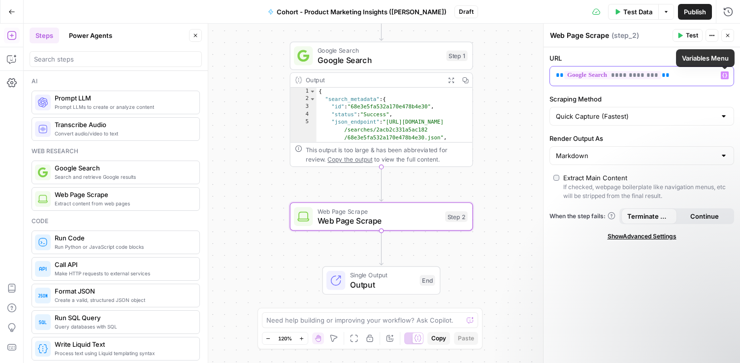
click at [728, 77] on button "Variables Menu" at bounding box center [725, 75] width 8 height 8
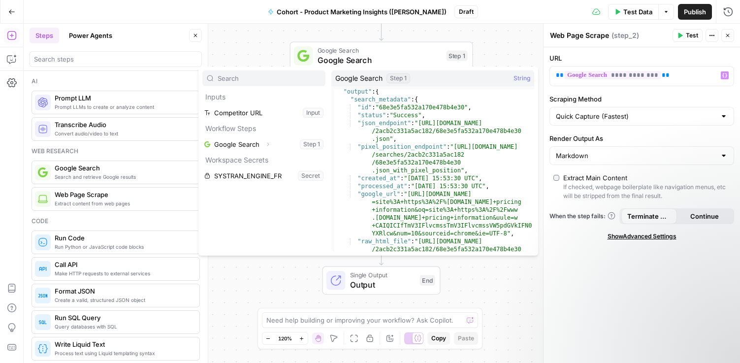
scroll to position [10, 0]
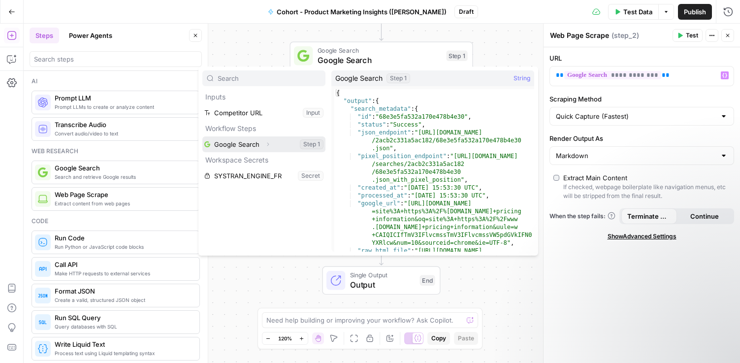
click at [267, 143] on icon "button" at bounding box center [268, 144] width 2 height 3
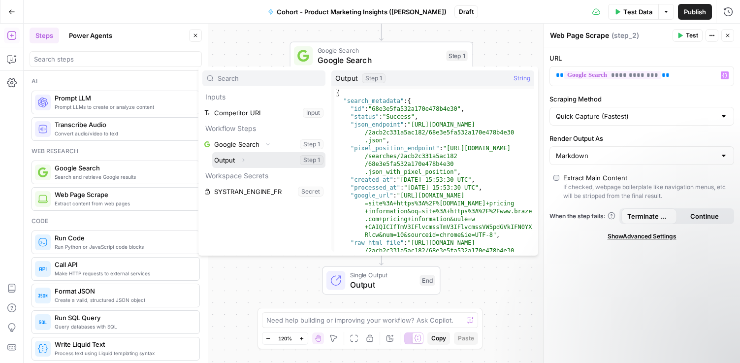
click at [245, 158] on icon "button" at bounding box center [243, 160] width 6 height 6
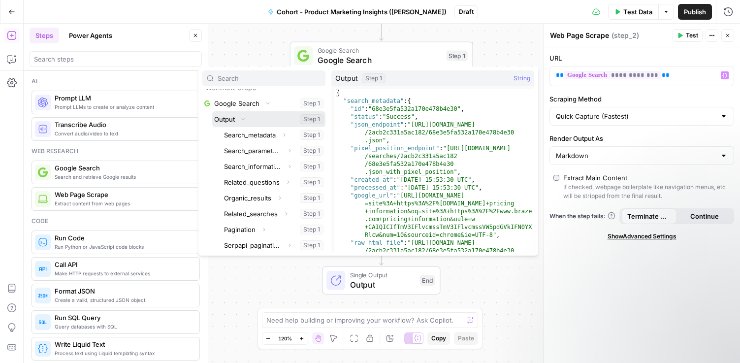
scroll to position [48, 0]
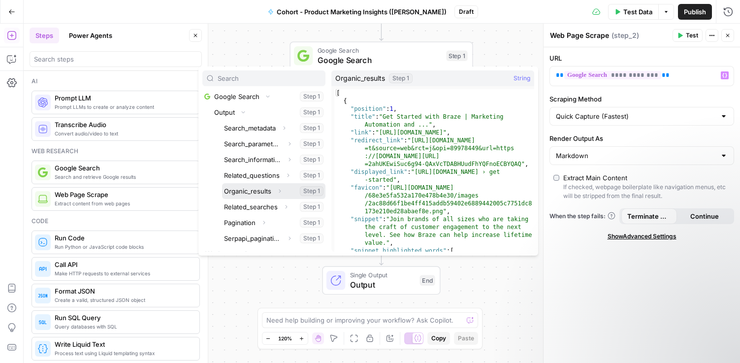
click at [250, 196] on button "Select variable Organic_results" at bounding box center [273, 191] width 103 height 16
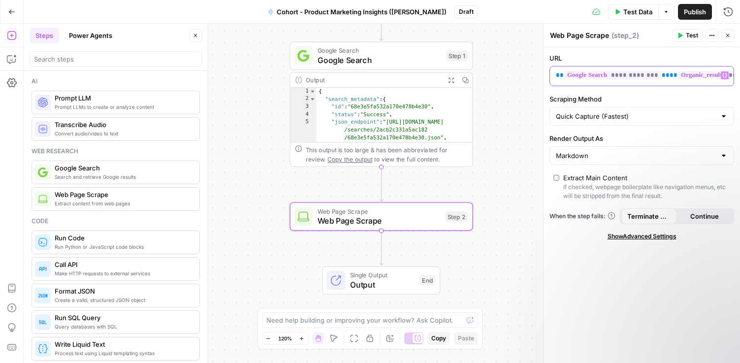
click at [728, 77] on button "Variables Menu" at bounding box center [725, 75] width 8 height 8
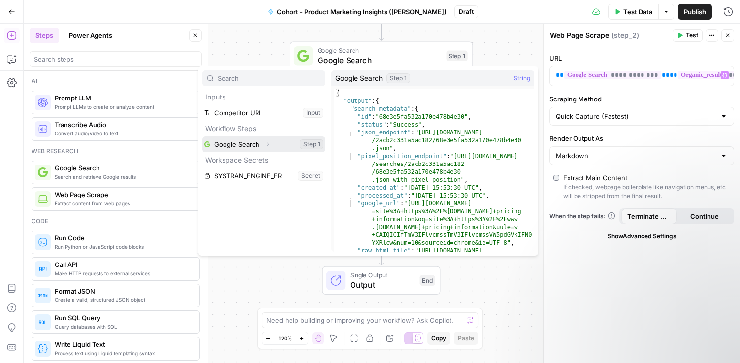
click at [268, 145] on icon "button" at bounding box center [268, 144] width 6 height 6
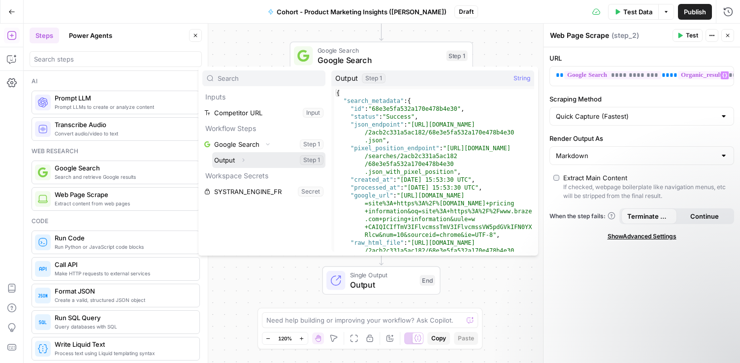
click at [242, 160] on icon "button" at bounding box center [243, 160] width 6 height 6
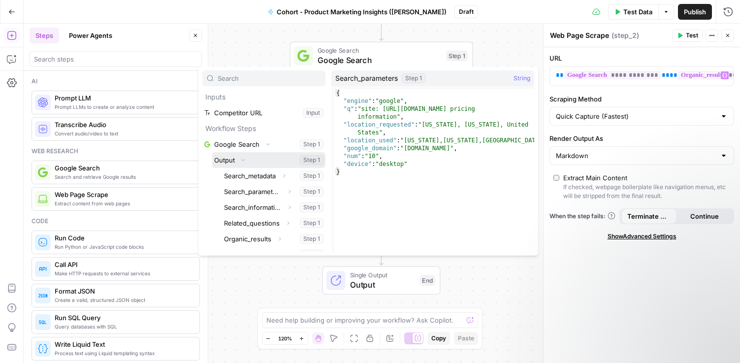
scroll to position [35, 0]
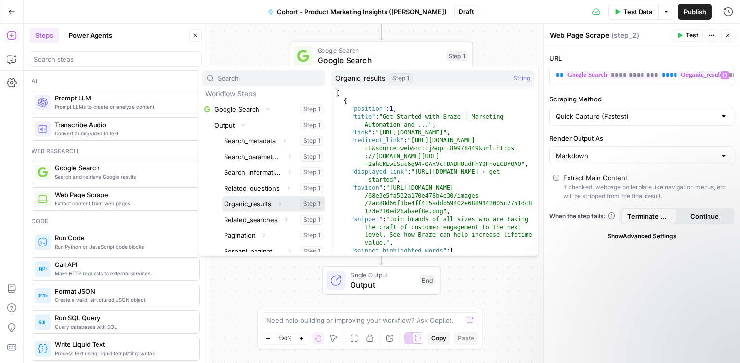
click at [281, 204] on icon "button" at bounding box center [280, 204] width 6 height 6
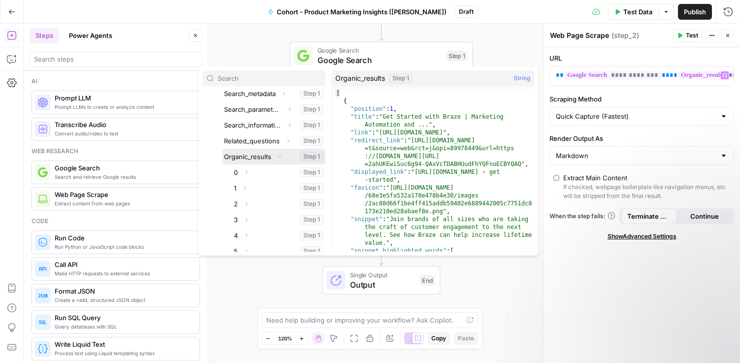
scroll to position [83, 0]
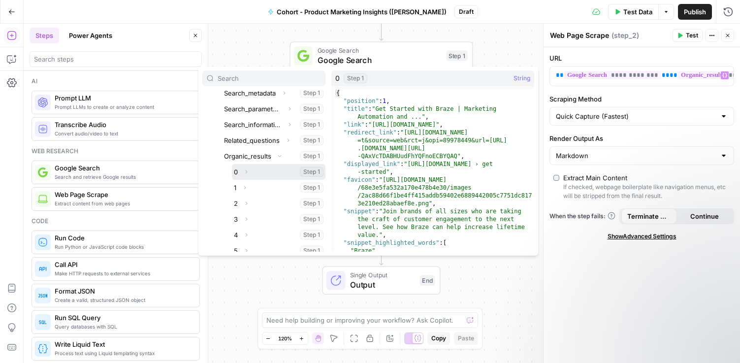
click at [246, 172] on icon "button" at bounding box center [247, 171] width 2 height 3
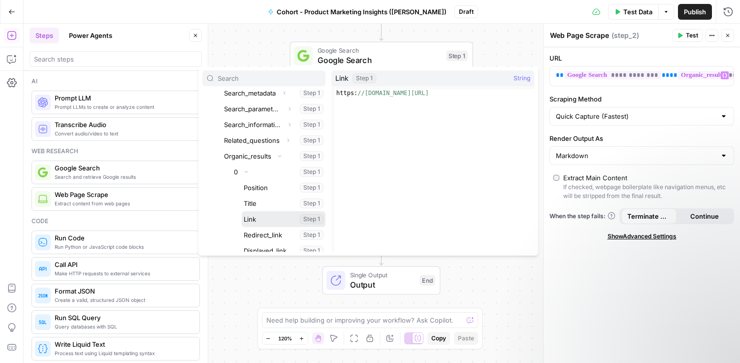
click at [256, 221] on button "Select variable Link" at bounding box center [284, 219] width 84 height 16
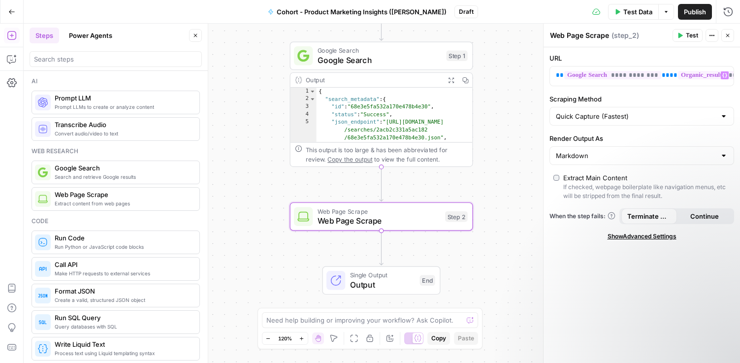
click at [406, 83] on div "Output" at bounding box center [373, 79] width 135 height 9
type textarea "**********"
click at [437, 100] on div "{ "search_metadata" : { "id" : "68e3e5fa532a170e478b4e30" , "status" : "Success…" at bounding box center [395, 135] width 157 height 94
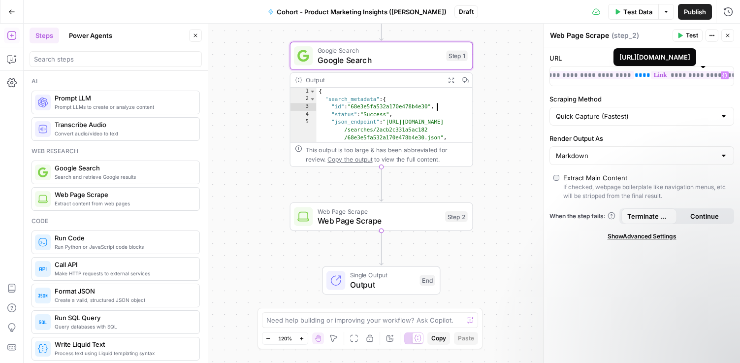
scroll to position [0, 237]
click at [727, 76] on icon "button" at bounding box center [725, 75] width 5 height 5
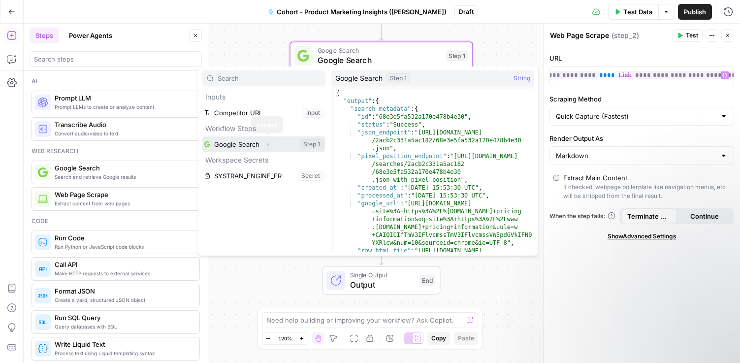
click at [267, 143] on icon "button" at bounding box center [268, 144] width 2 height 3
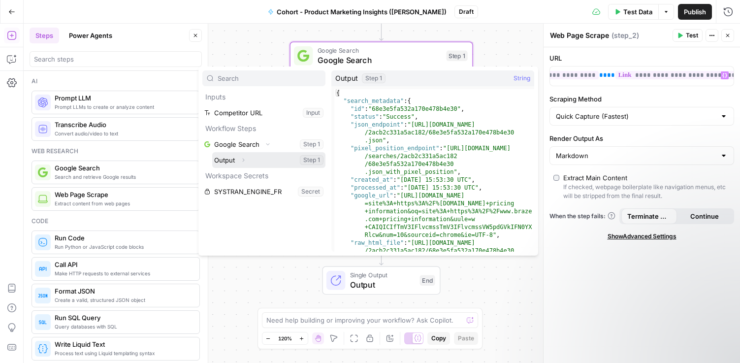
click at [245, 159] on icon "button" at bounding box center [243, 160] width 6 height 6
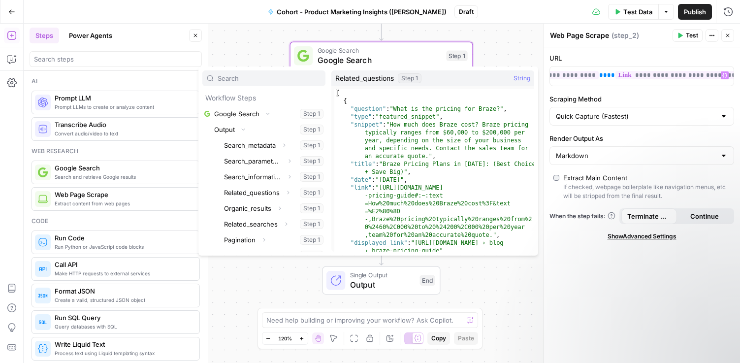
scroll to position [34, 0]
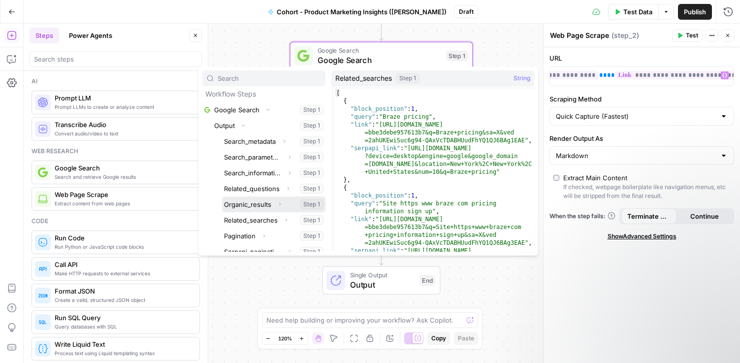
click at [280, 204] on icon "button" at bounding box center [280, 204] width 6 height 6
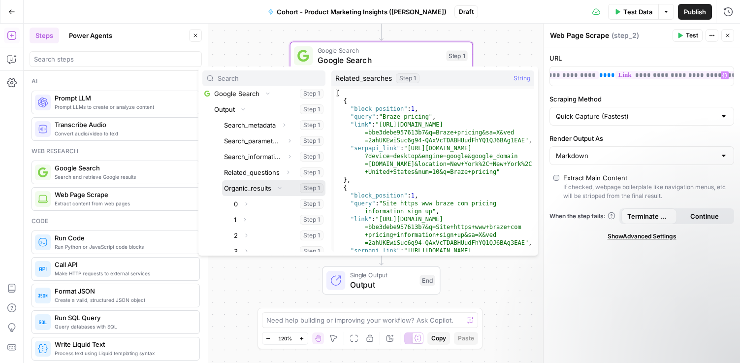
scroll to position [55, 0]
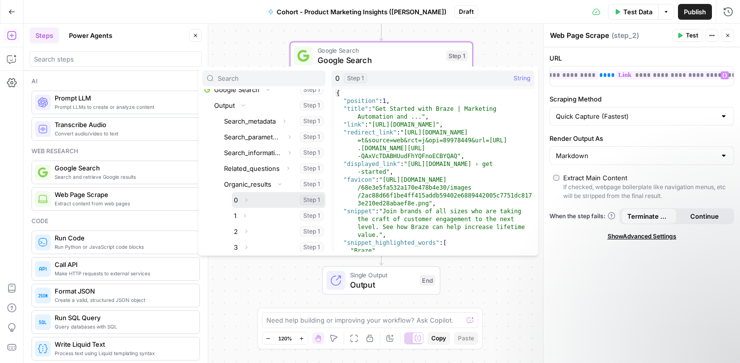
click at [246, 199] on icon "button" at bounding box center [247, 200] width 2 height 3
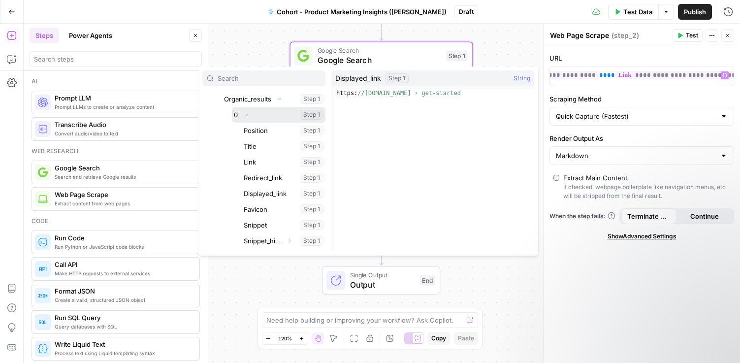
scroll to position [144, 0]
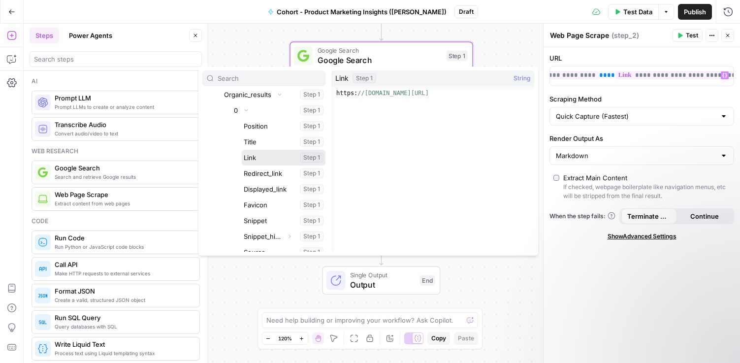
click at [314, 157] on button "Select variable Link" at bounding box center [284, 158] width 84 height 16
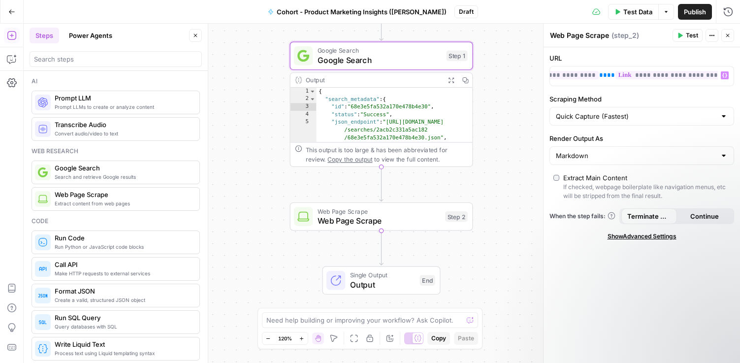
click at [628, 13] on span "Test Data" at bounding box center [638, 12] width 29 height 10
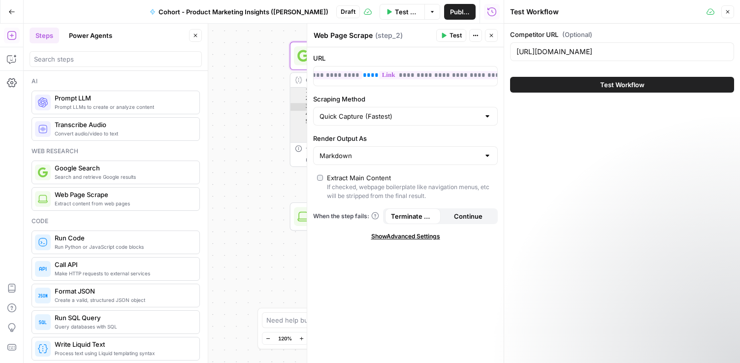
click at [609, 86] on span "Test Workflow" at bounding box center [622, 85] width 44 height 10
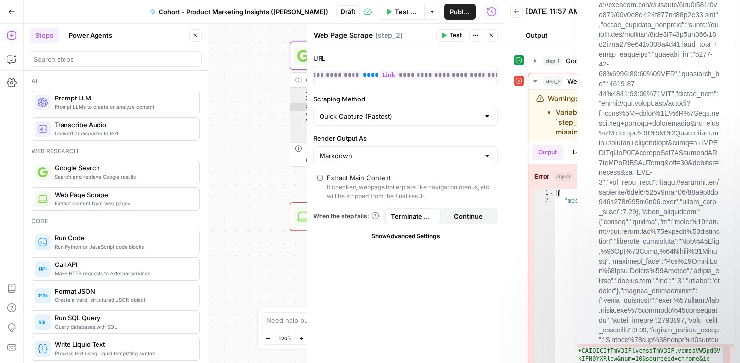
click at [523, 234] on div "step_2 Web Page Scrape 79 ms Warnings Variable `step_1.output.organic_results.0…" at bounding box center [622, 230] width 216 height 315
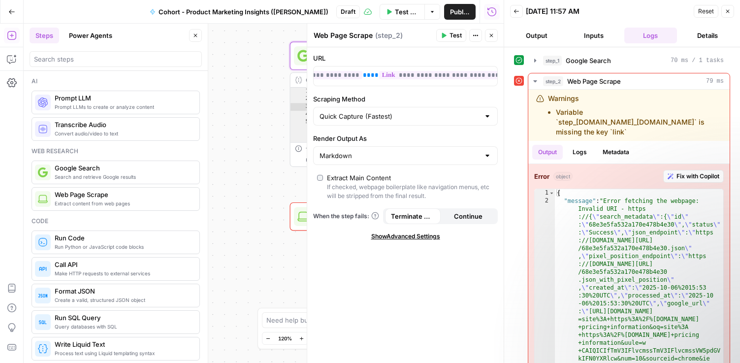
scroll to position [0, 237]
